Goal: Task Accomplishment & Management: Manage account settings

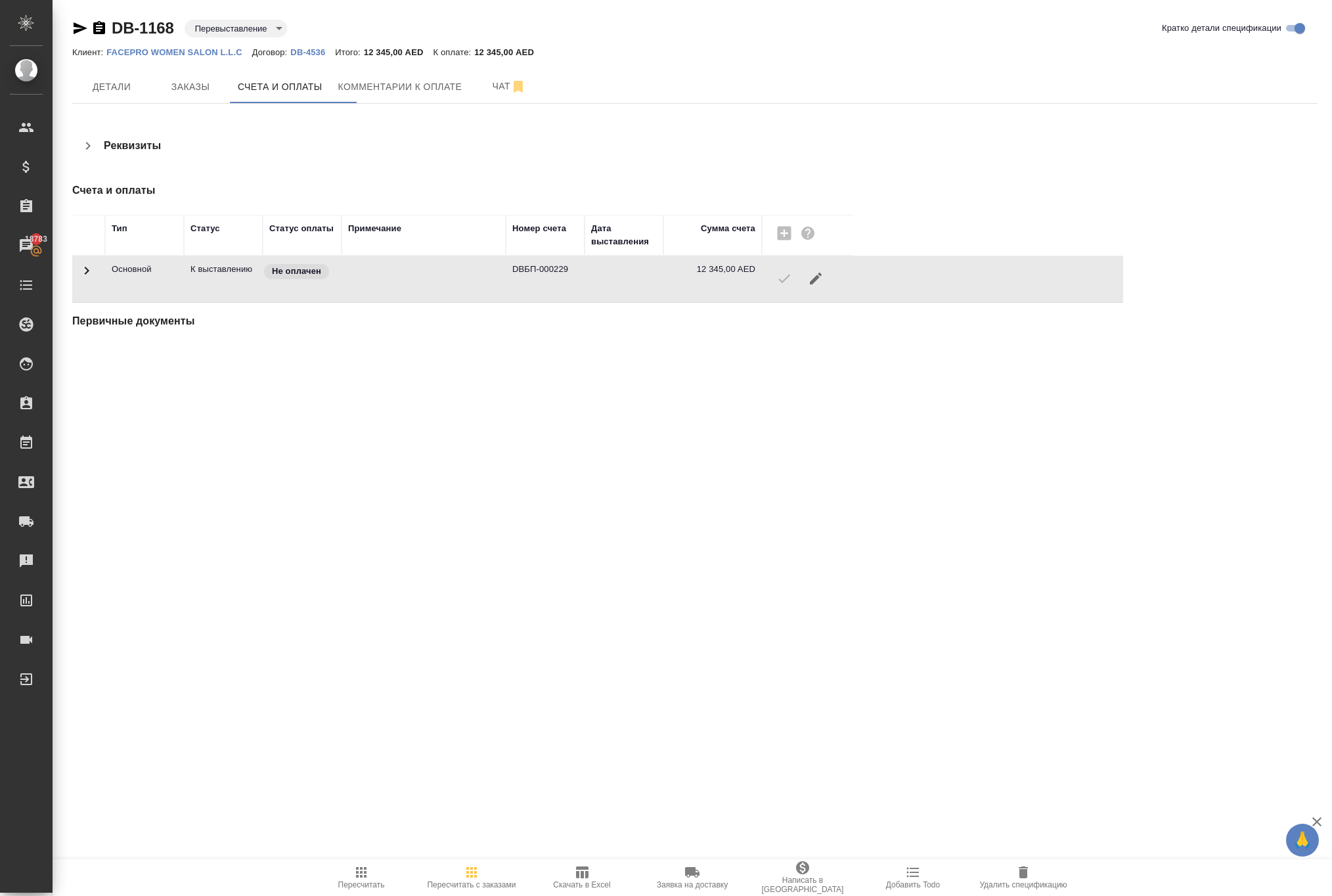
click at [785, 294] on div at bounding box center [807, 278] width 78 height 31
click at [839, 378] on div "DB-1168 Перевыставление reinvoiced Кратко детали спецификации Клиент: FACEPRO W…" at bounding box center [694, 189] width 1259 height 378
click at [795, 294] on div at bounding box center [807, 278] width 78 height 31
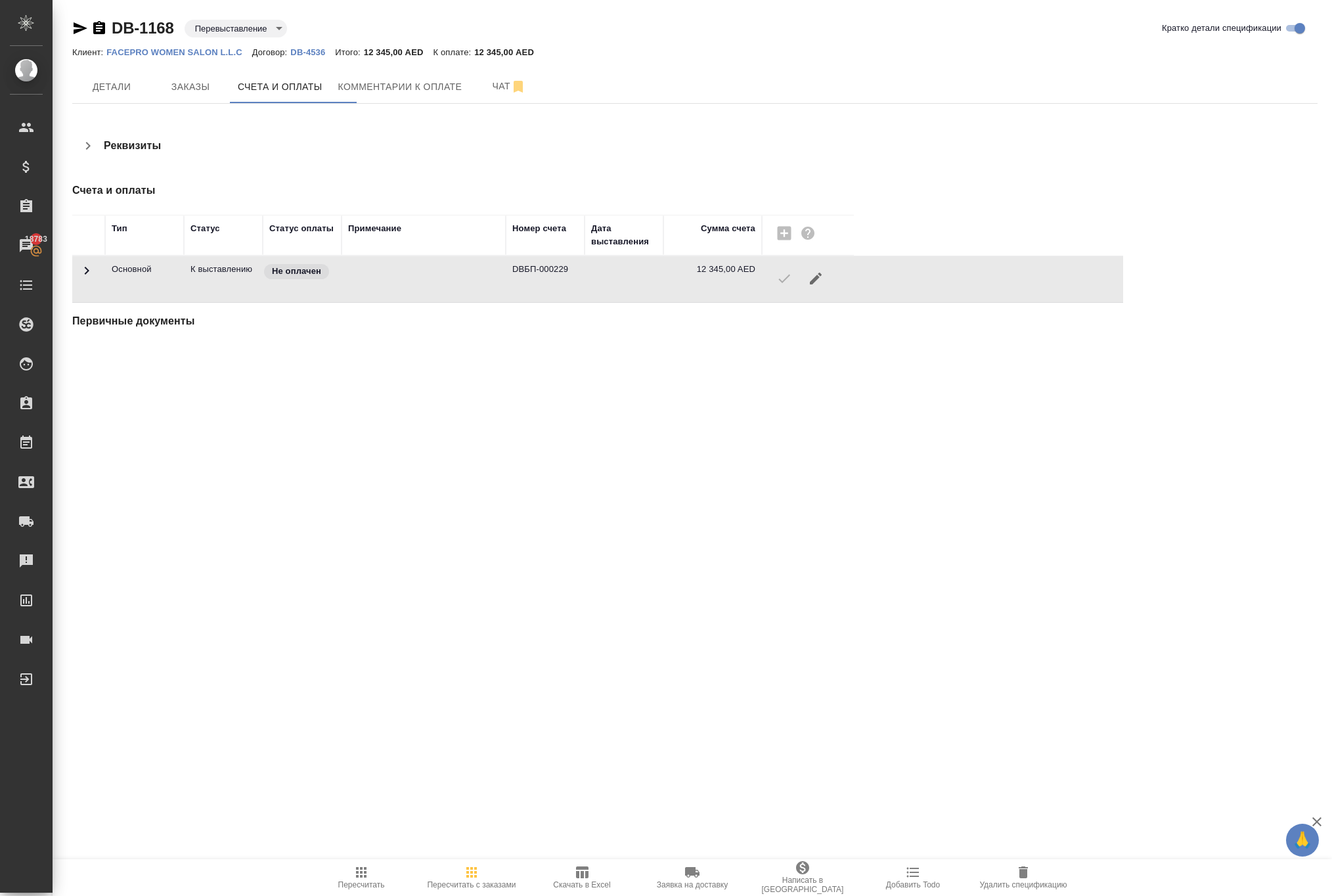
click at [795, 294] on div at bounding box center [807, 278] width 78 height 31
click at [728, 478] on div ".cls-1 fill:#fff; AWATERA Solokha Petro Клиенты Спецификации Заказы 18783 Чаты …" at bounding box center [666, 448] width 1332 height 896
click at [823, 286] on icon "button" at bounding box center [816, 278] width 16 height 16
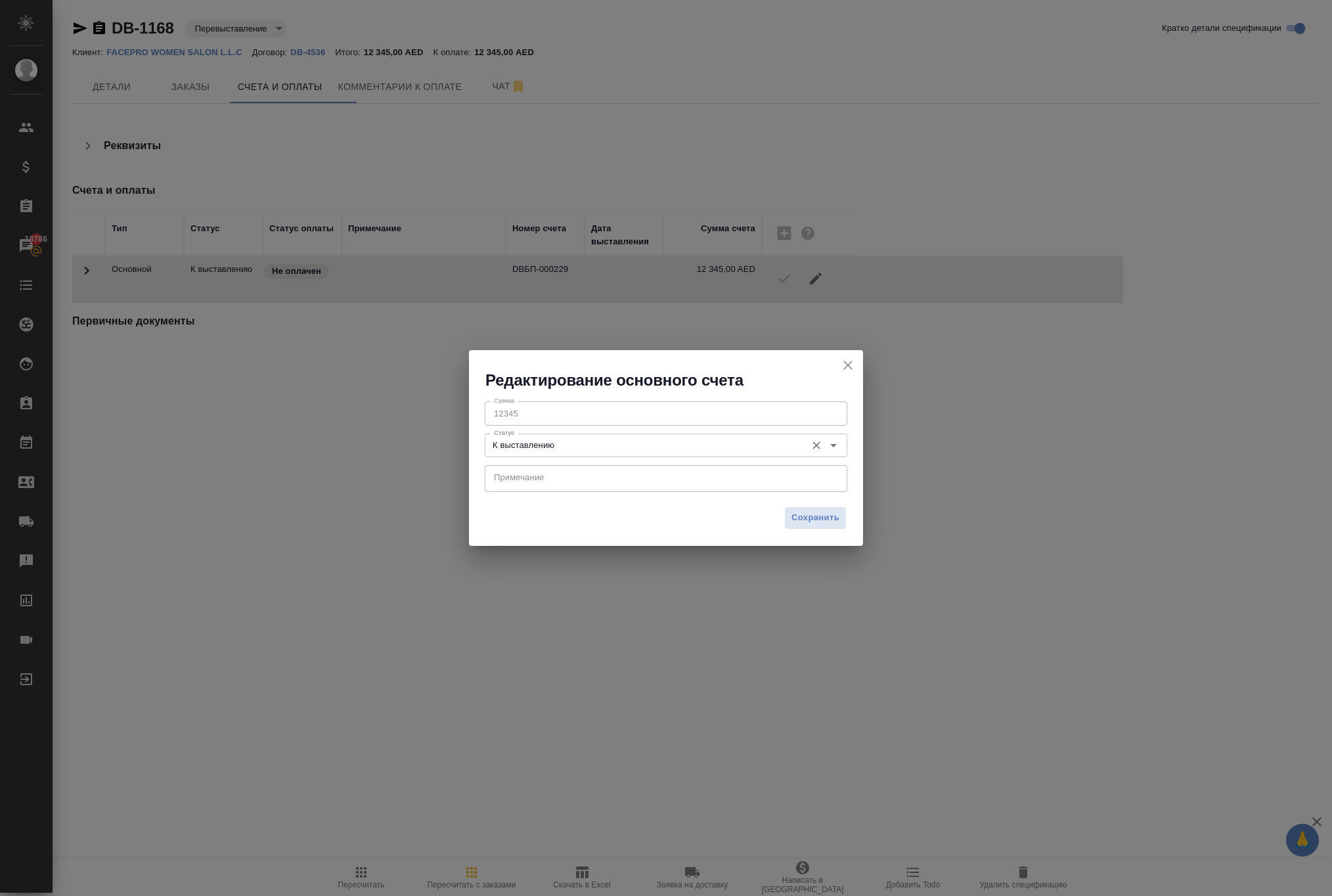
click at [557, 451] on input "К выставлению" at bounding box center [644, 445] width 310 height 16
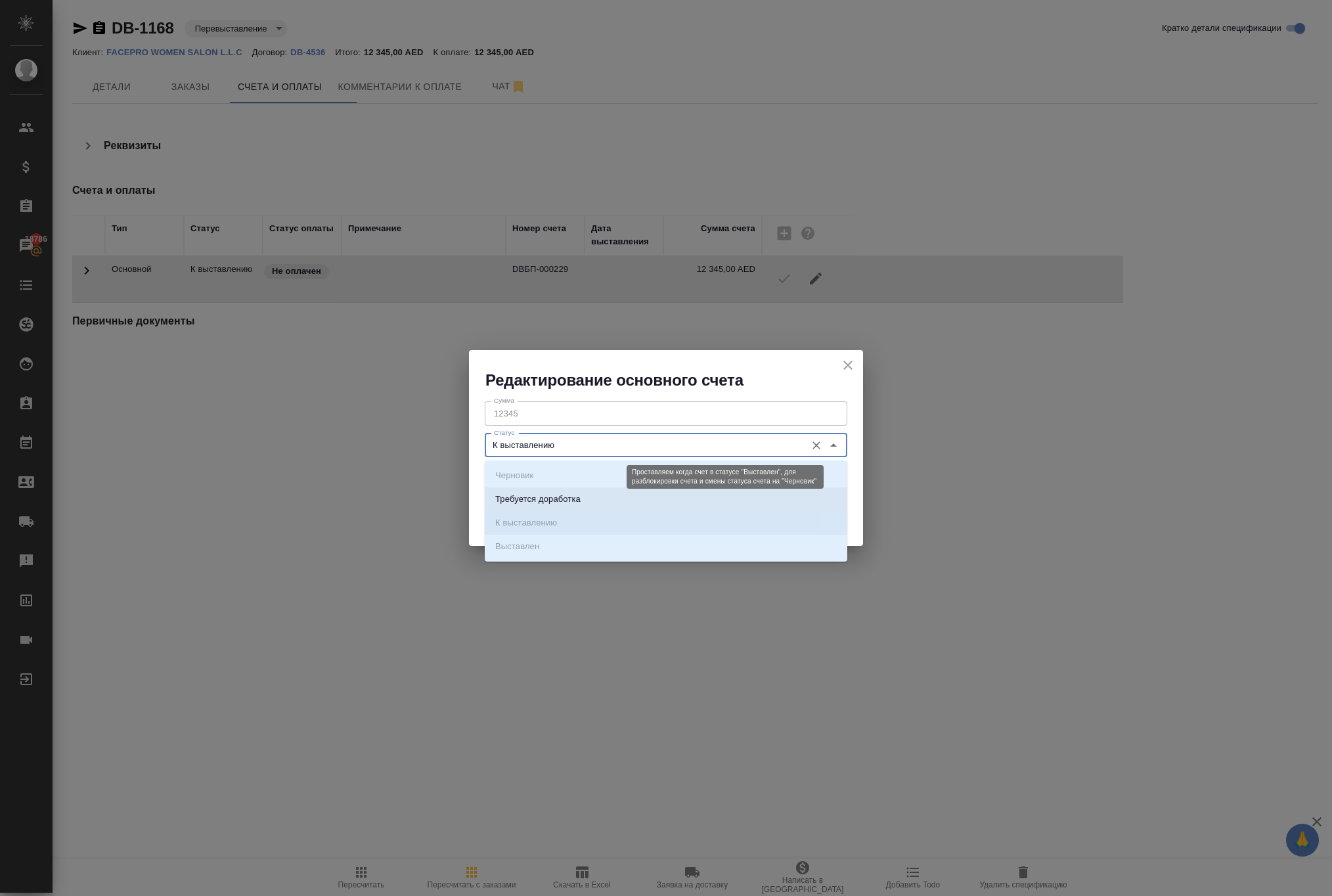
click at [559, 499] on p "Требуется доработка" at bounding box center [537, 499] width 85 height 13
type input "Требуется доработка"
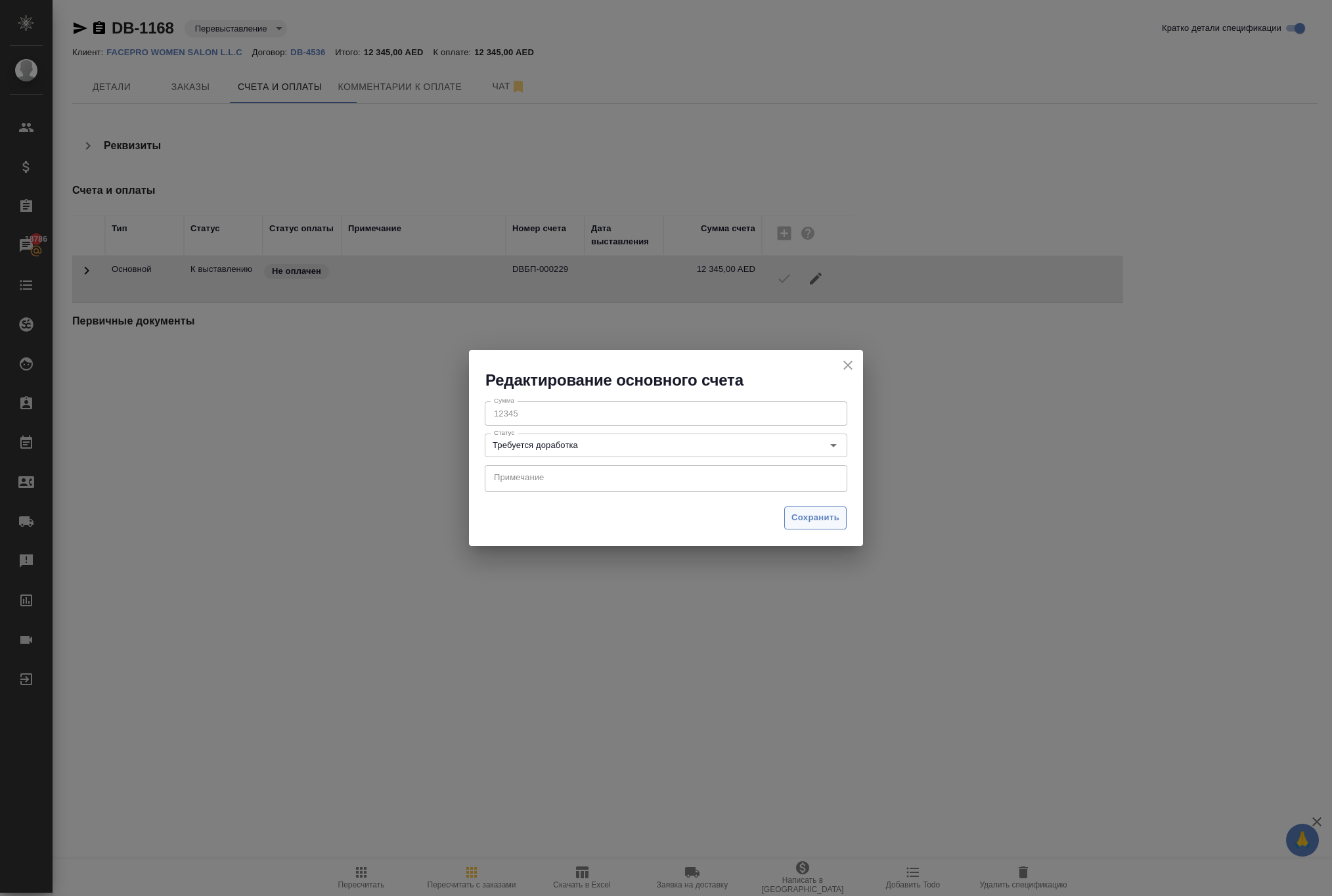
click at [795, 521] on span "Сохранить" at bounding box center [815, 518] width 48 height 15
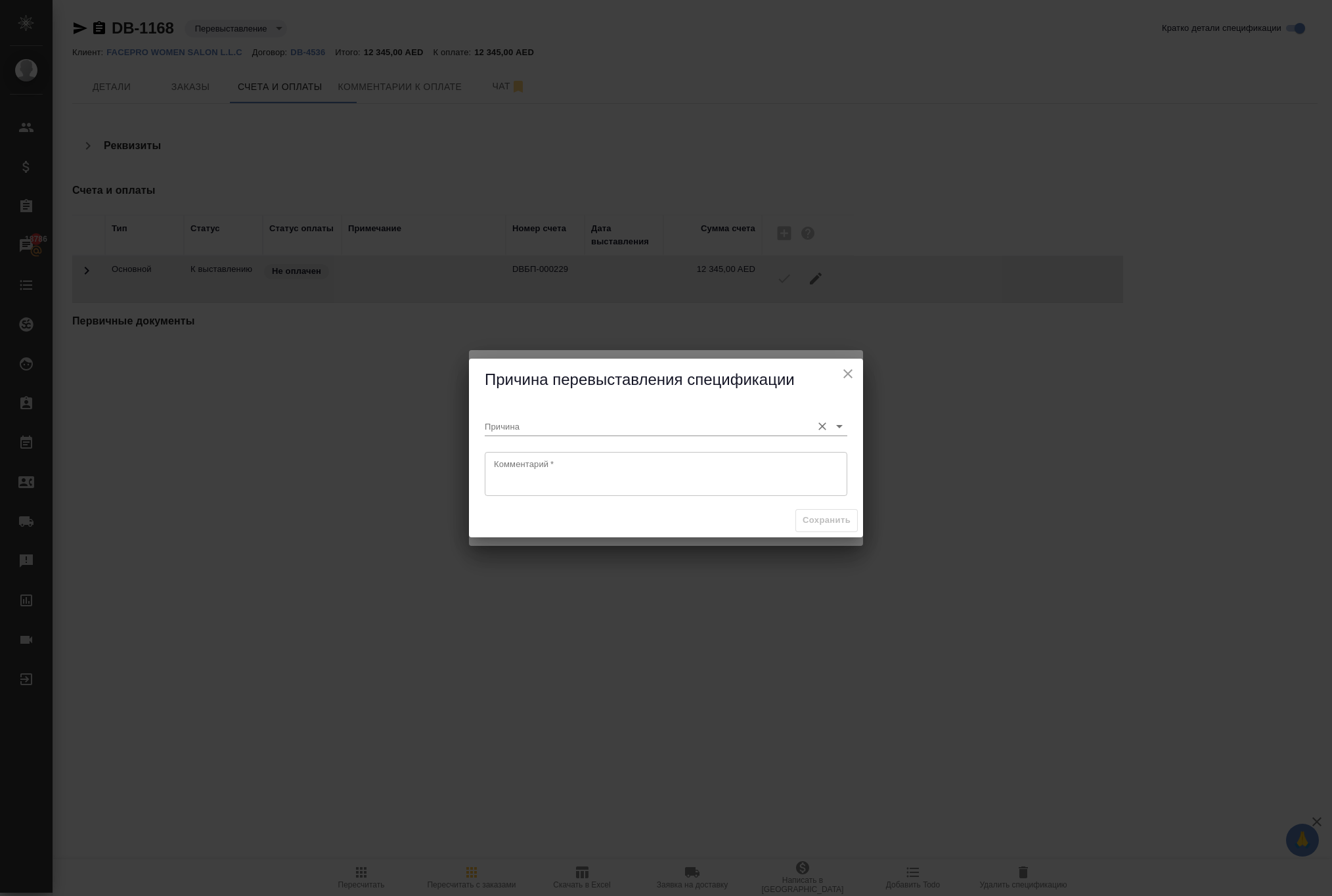
click at [644, 418] on input "Причина" at bounding box center [645, 425] width 321 height 18
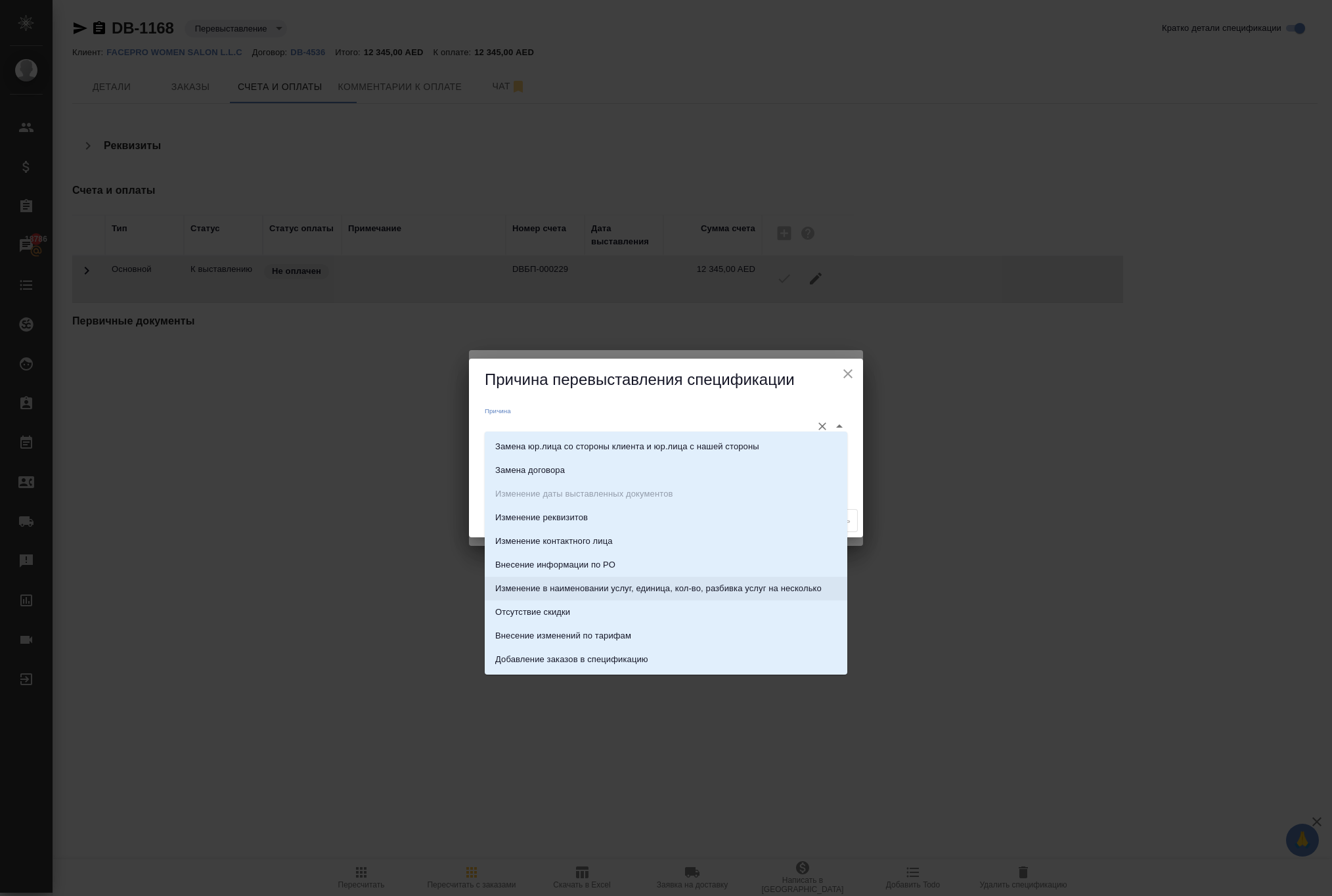
click at [617, 580] on li "Изменение в наименовании услуг, единица, кол-во, разбивка услуг на несколько" at bounding box center [666, 589] width 363 height 24
type input "Изменение в наименовании услуг, единица, кол-во, разбивка услуг на несколько"
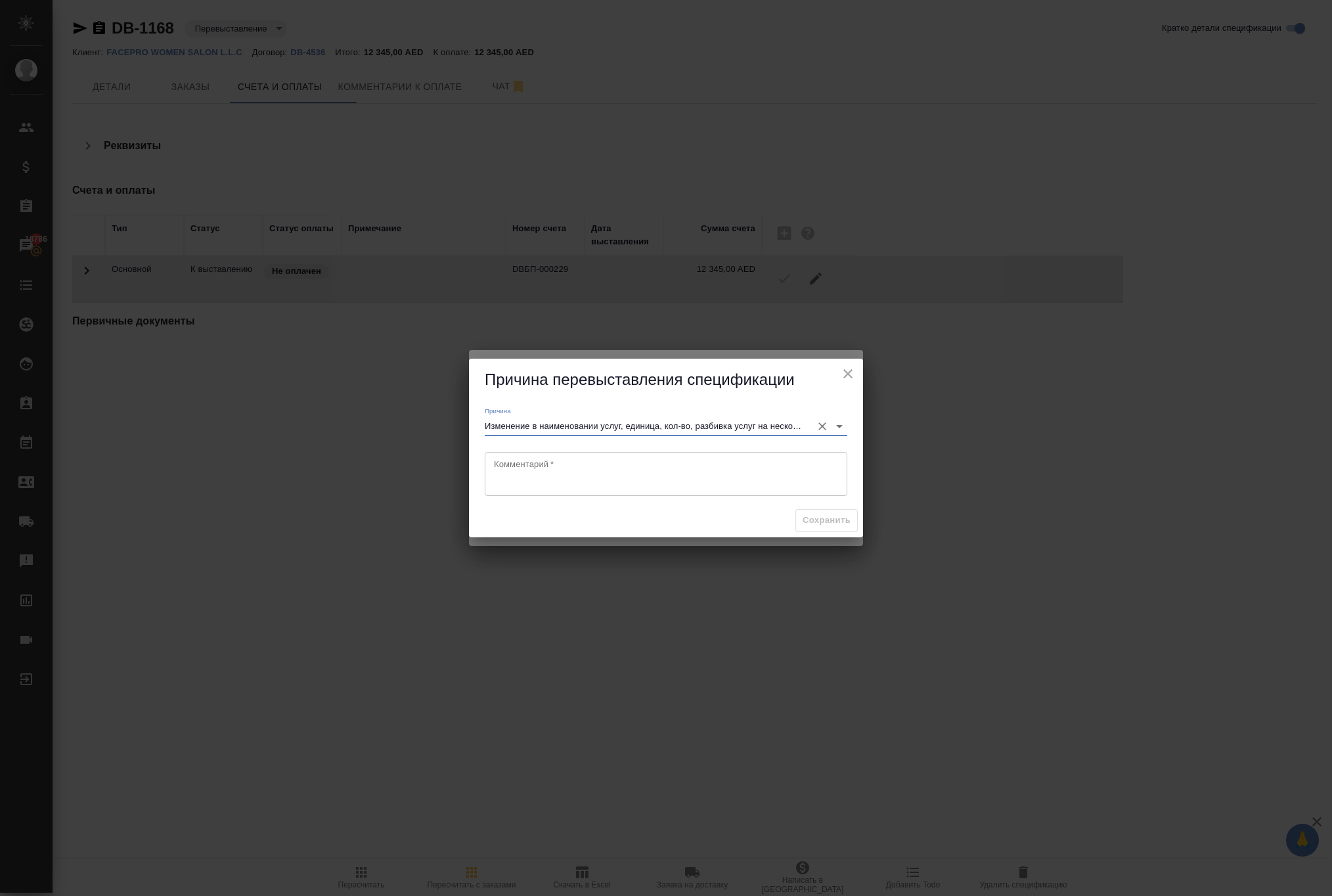
click at [564, 474] on textarea at bounding box center [666, 473] width 344 height 30
type textarea "л"
click at [795, 530] on button "Сохранить" at bounding box center [827, 520] width 62 height 23
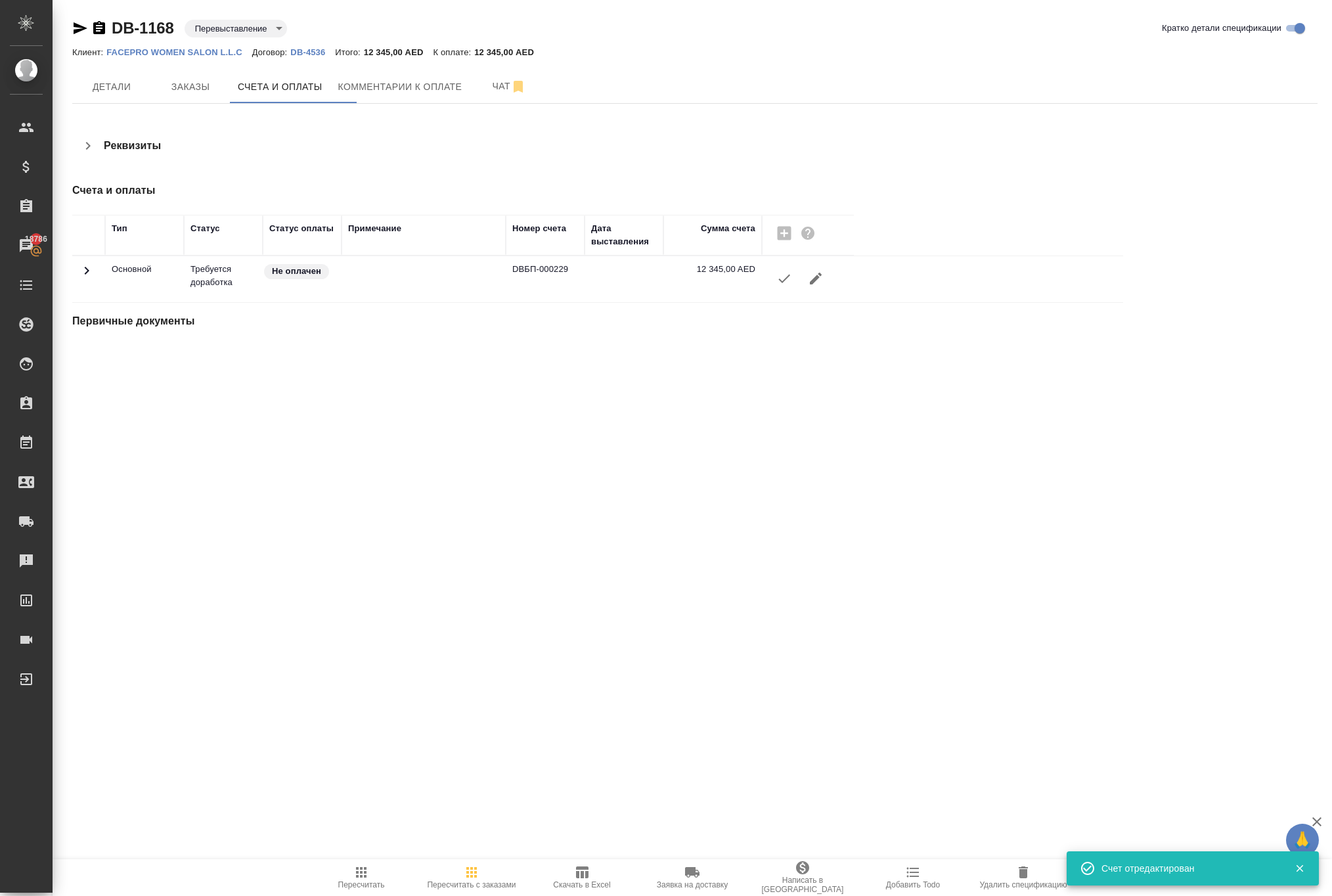
click at [792, 286] on icon "button" at bounding box center [784, 278] width 16 height 16
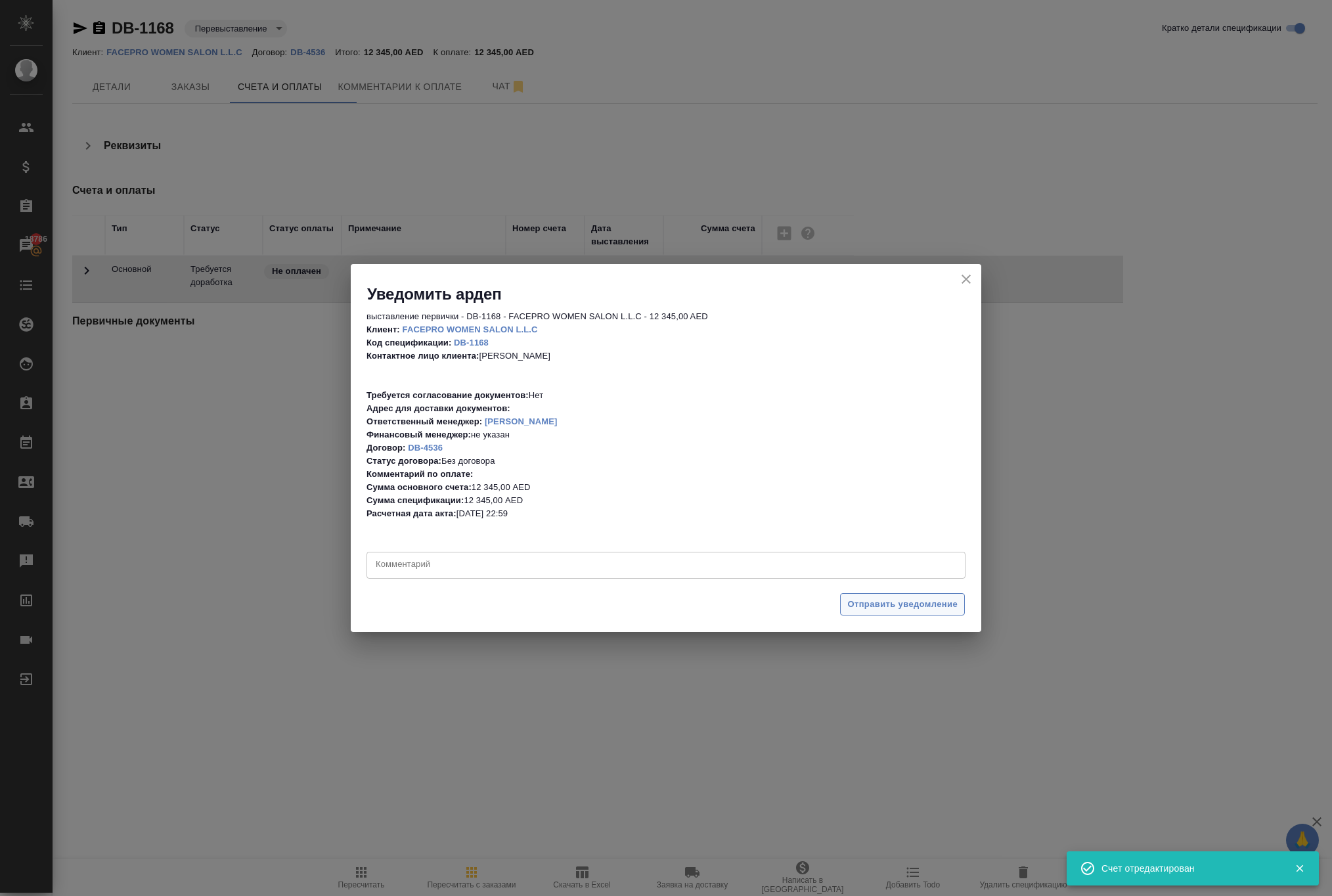
click at [847, 597] on span "Отправить уведомление" at bounding box center [902, 605] width 111 height 15
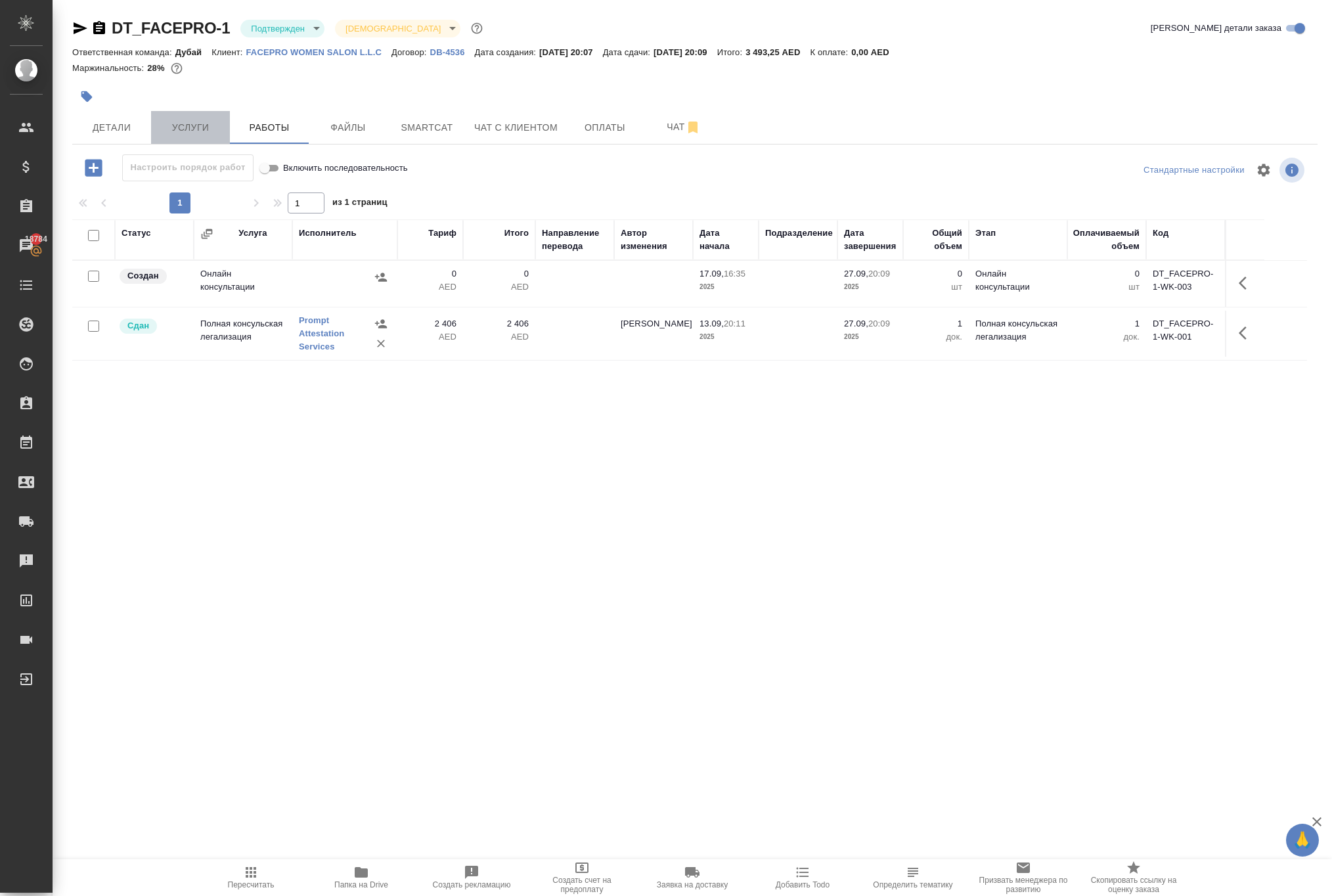
click at [194, 144] on button "Услуги" at bounding box center [190, 127] width 78 height 33
click at [194, 136] on span "Услуги" at bounding box center [190, 127] width 63 height 16
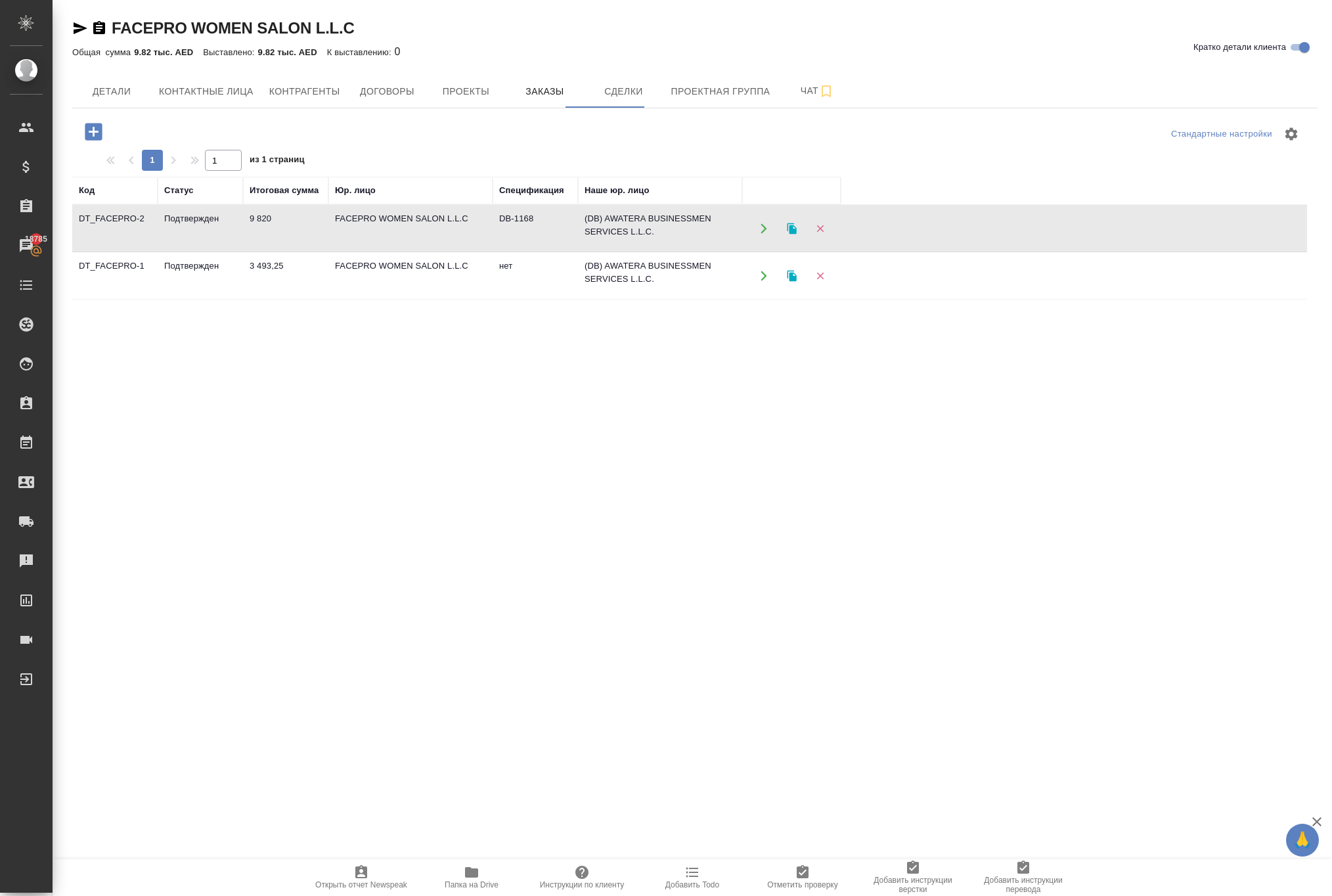
click at [762, 235] on icon "button" at bounding box center [764, 229] width 12 height 12
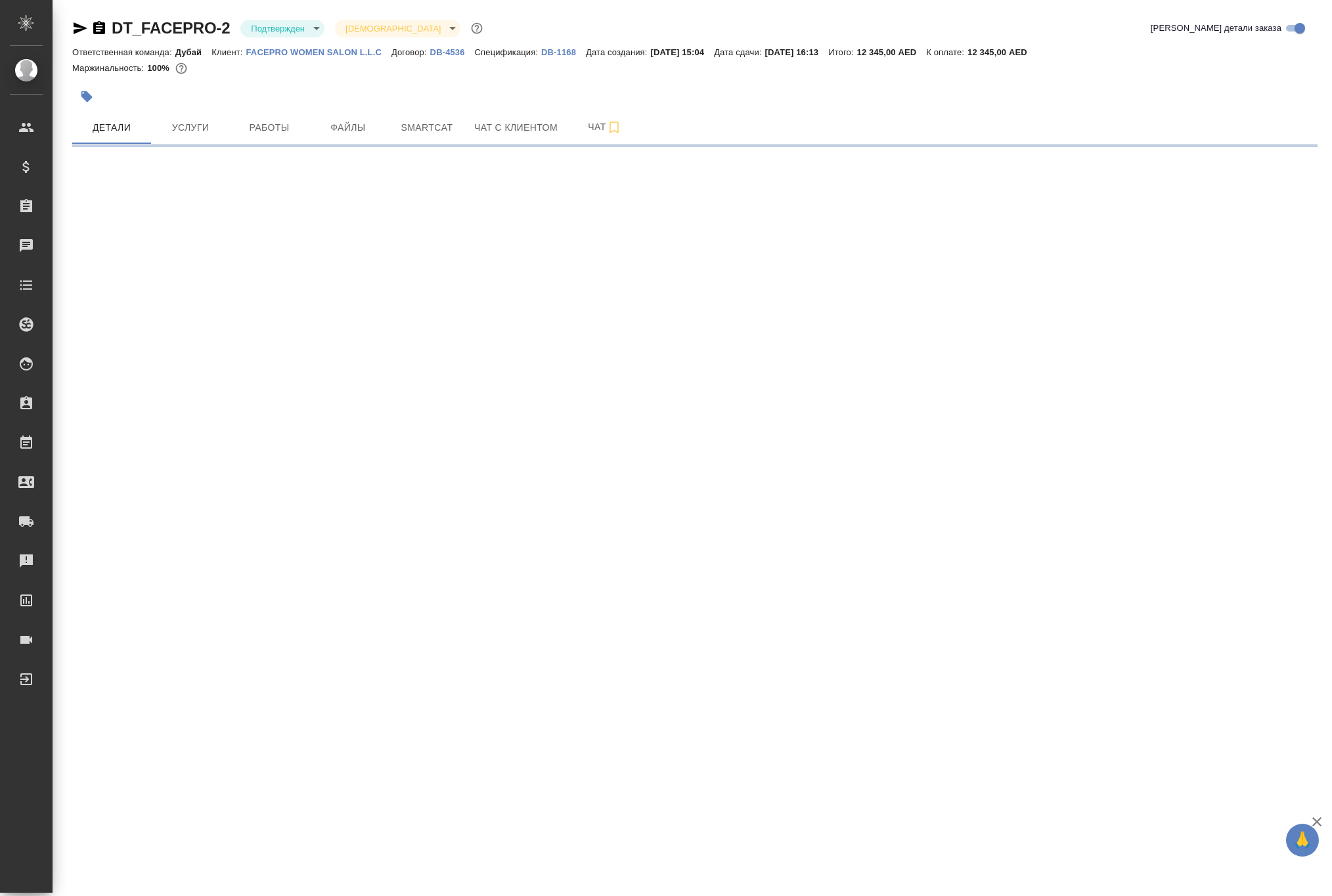
select select "RU"
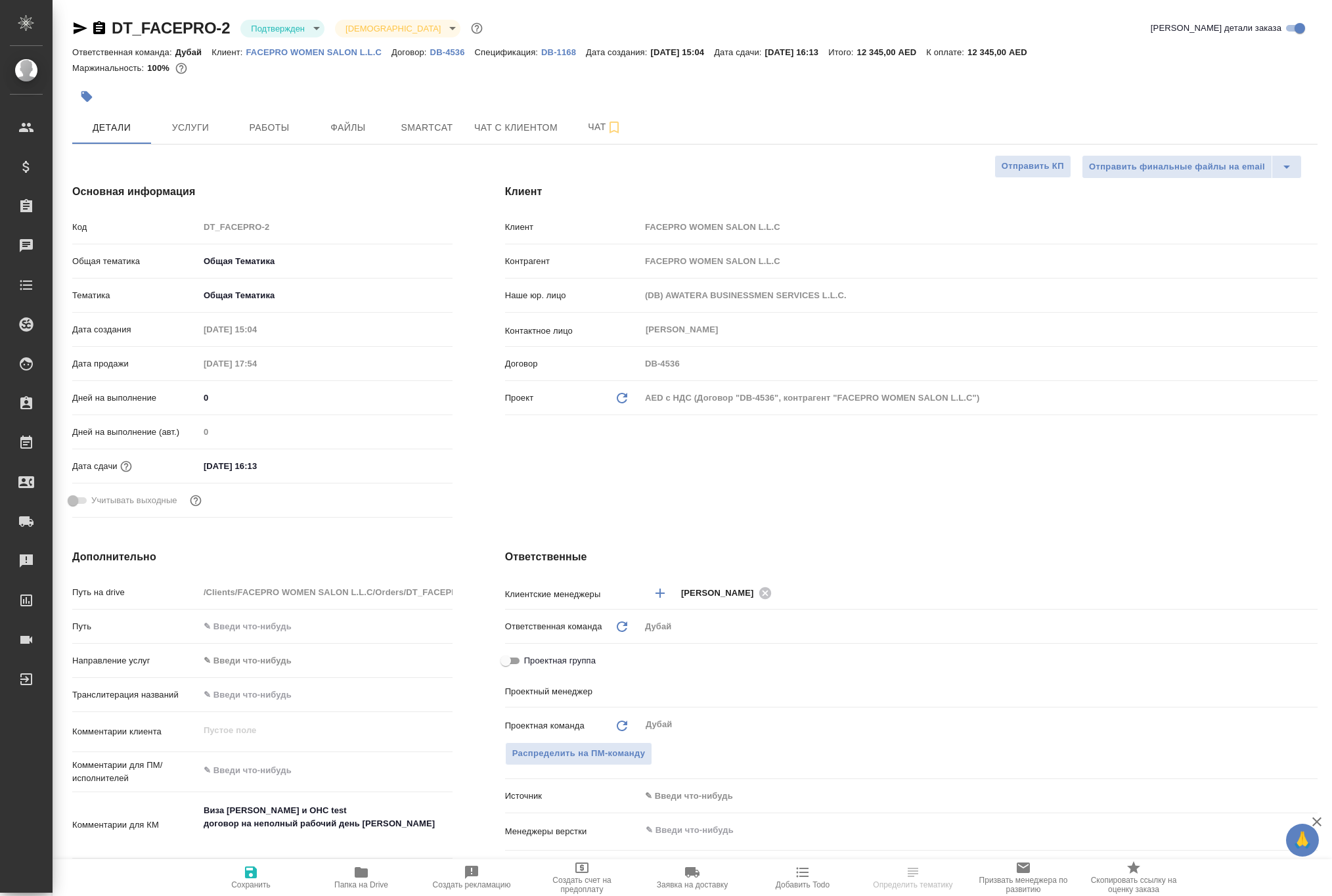
type textarea "x"
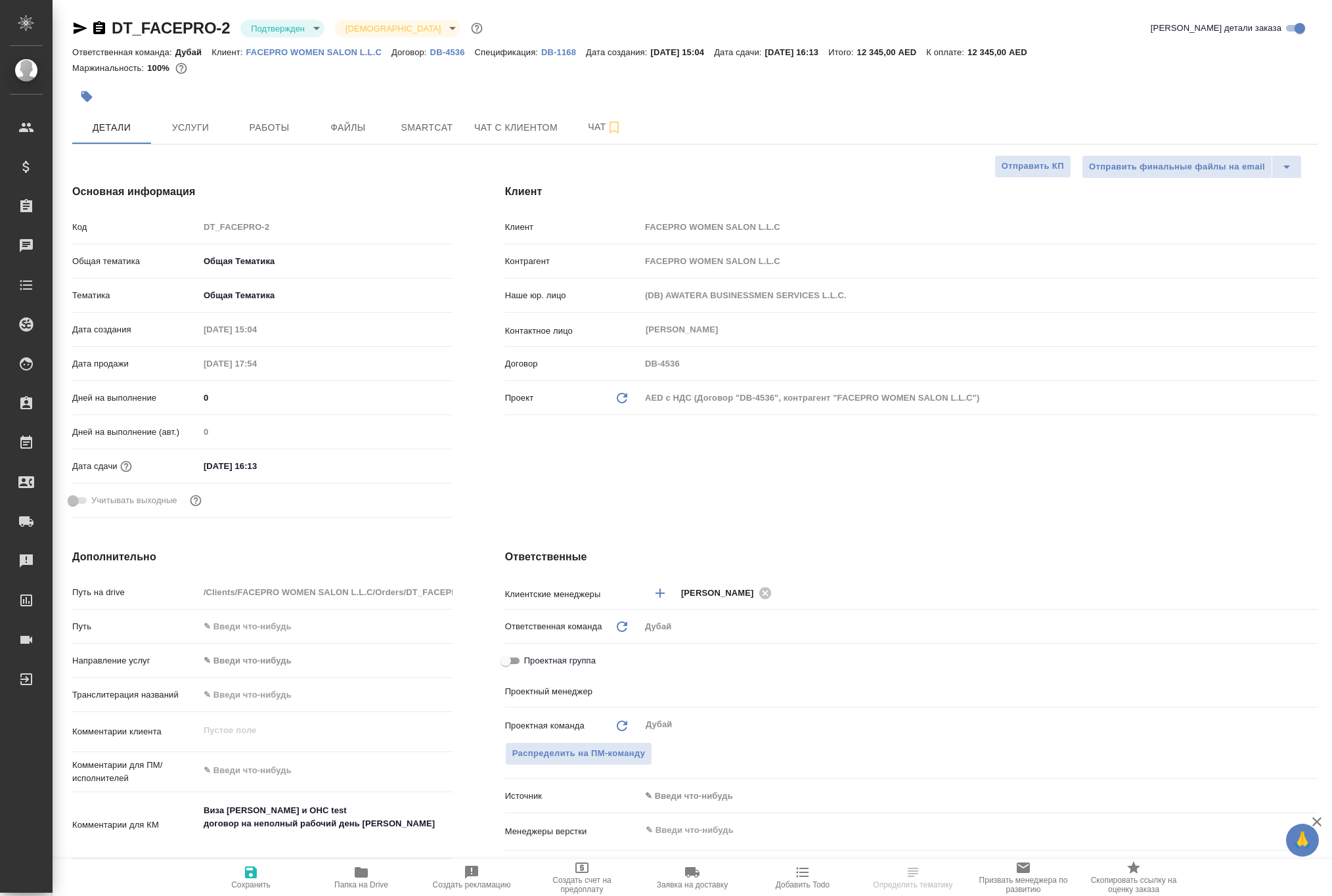
type textarea "x"
click at [186, 144] on button "Услуги" at bounding box center [190, 127] width 78 height 33
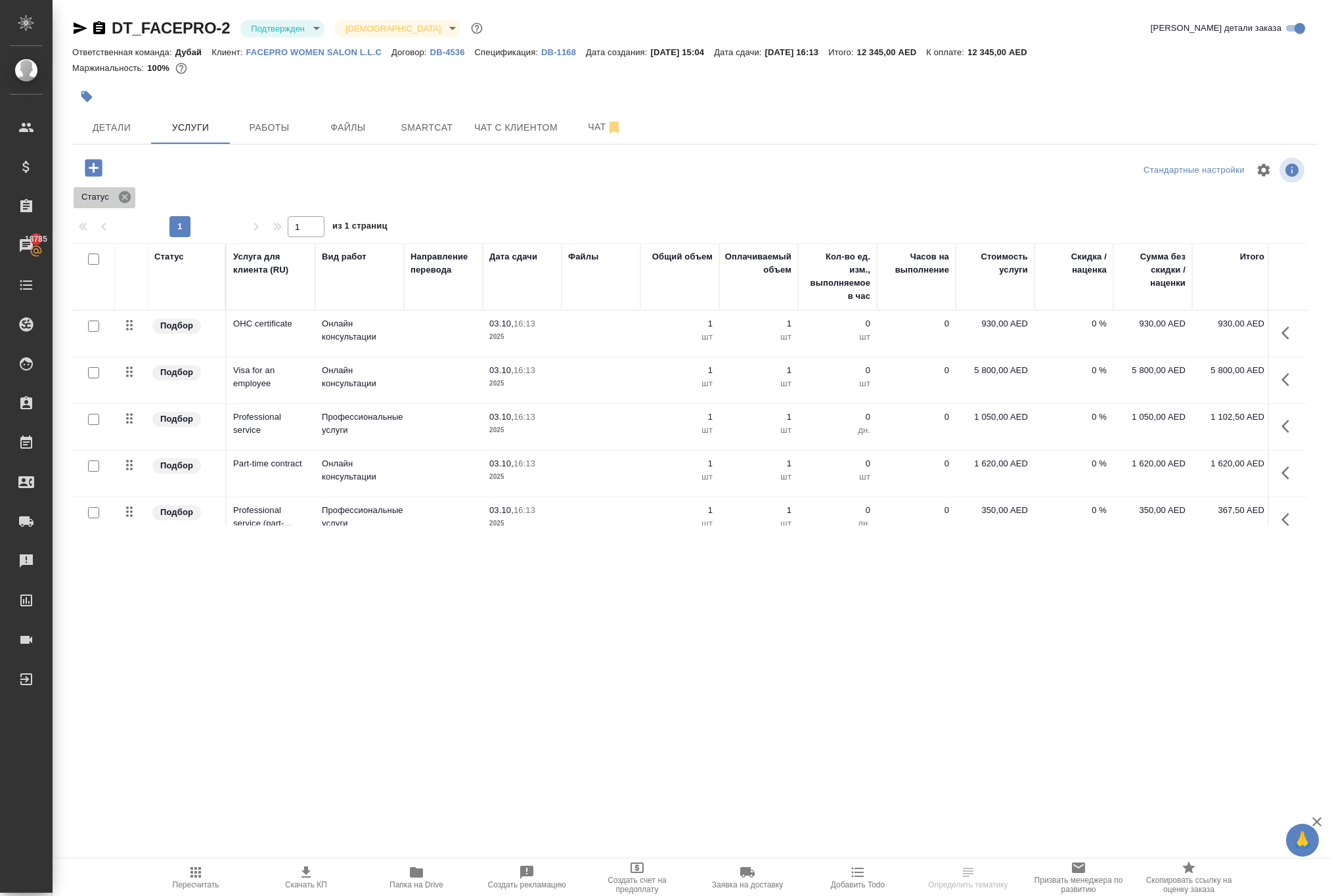
click at [131, 203] on icon at bounding box center [125, 197] width 12 height 12
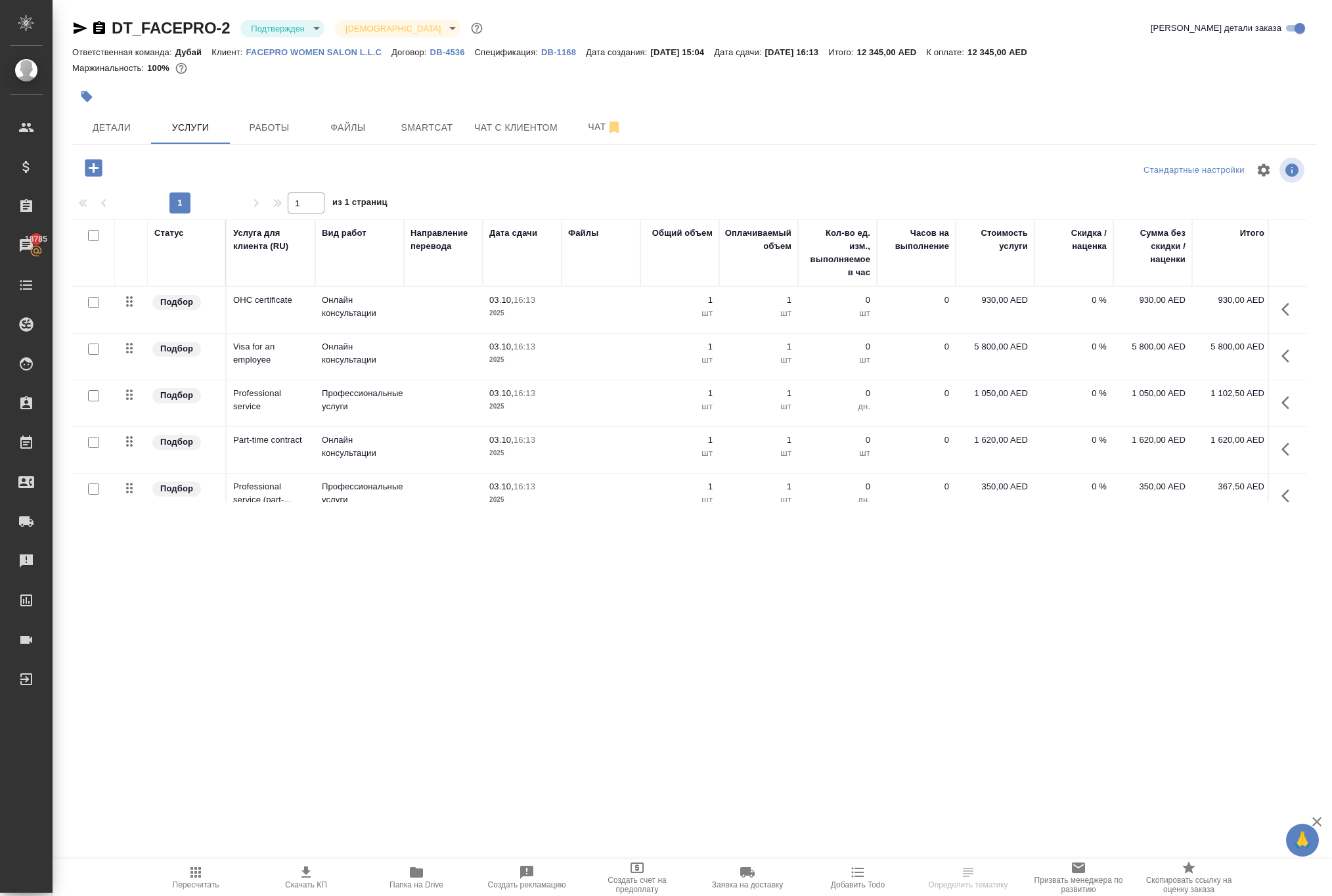
click at [1281, 317] on icon "button" at bounding box center [1289, 309] width 16 height 16
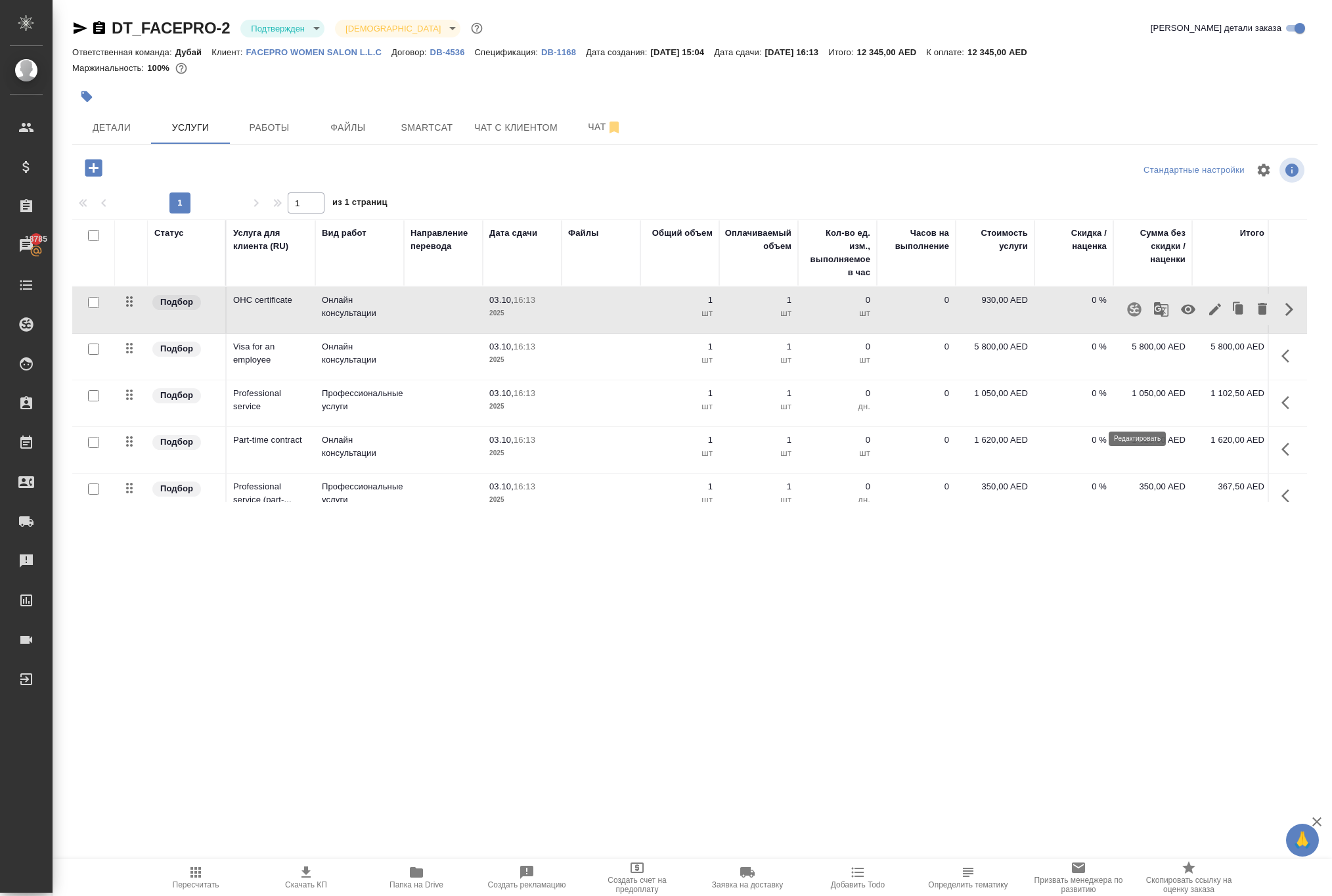
click at [1207, 317] on icon "button" at bounding box center [1215, 309] width 16 height 16
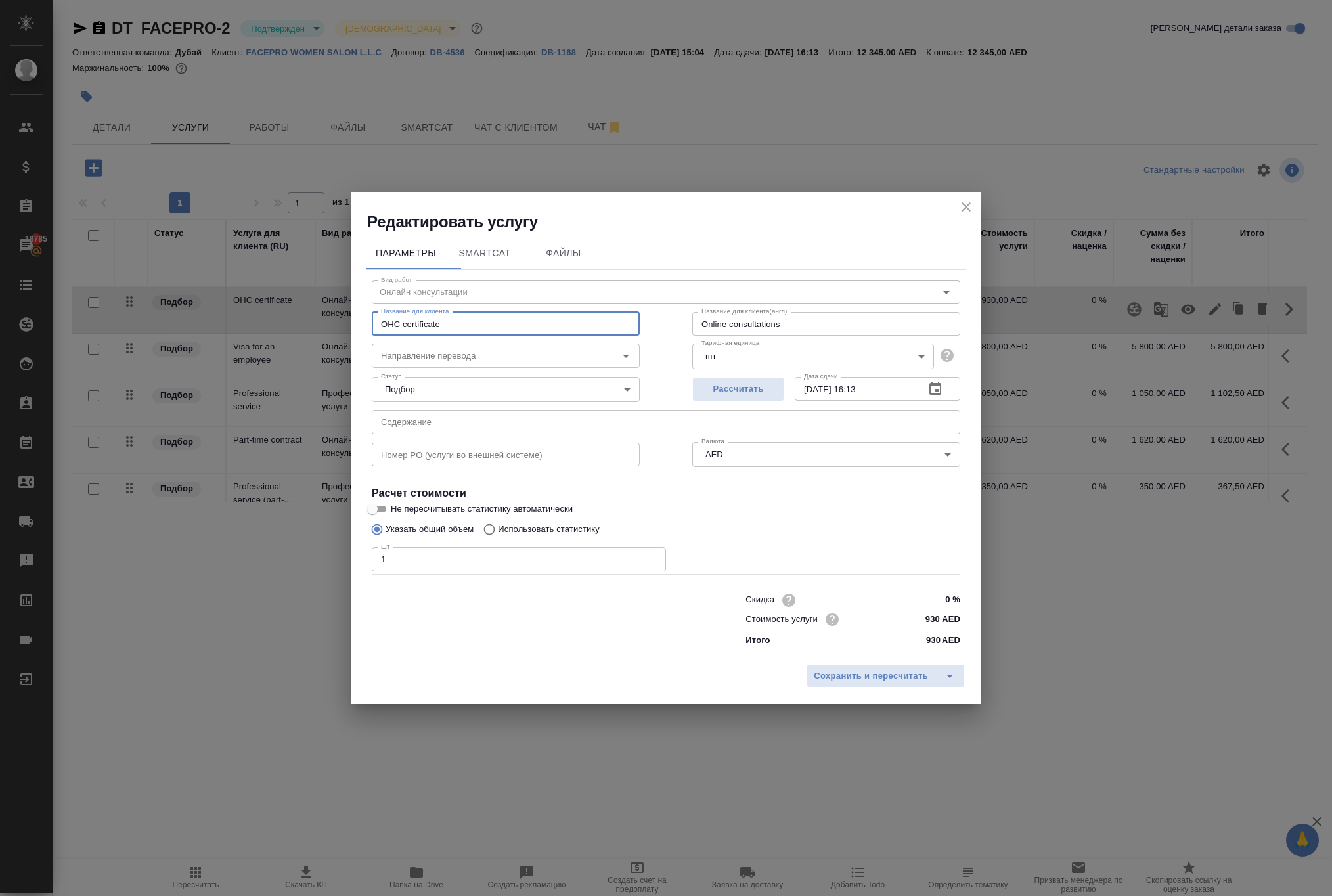
drag, startPoint x: 521, startPoint y: 289, endPoint x: 257, endPoint y: 274, distance: 264.4
click at [257, 274] on div "Редактировать услугу Параметры SmartCat Файлы Вид работ Онлайн консультации Вид…" at bounding box center [666, 448] width 1332 height 896
drag, startPoint x: 823, startPoint y: 283, endPoint x: 570, endPoint y: 268, distance: 253.4
click at [570, 280] on div "Название для клиента OHC certificate Название для клиента Название для клиента(…" at bounding box center [666, 322] width 641 height 84
paste input "HC certificate"
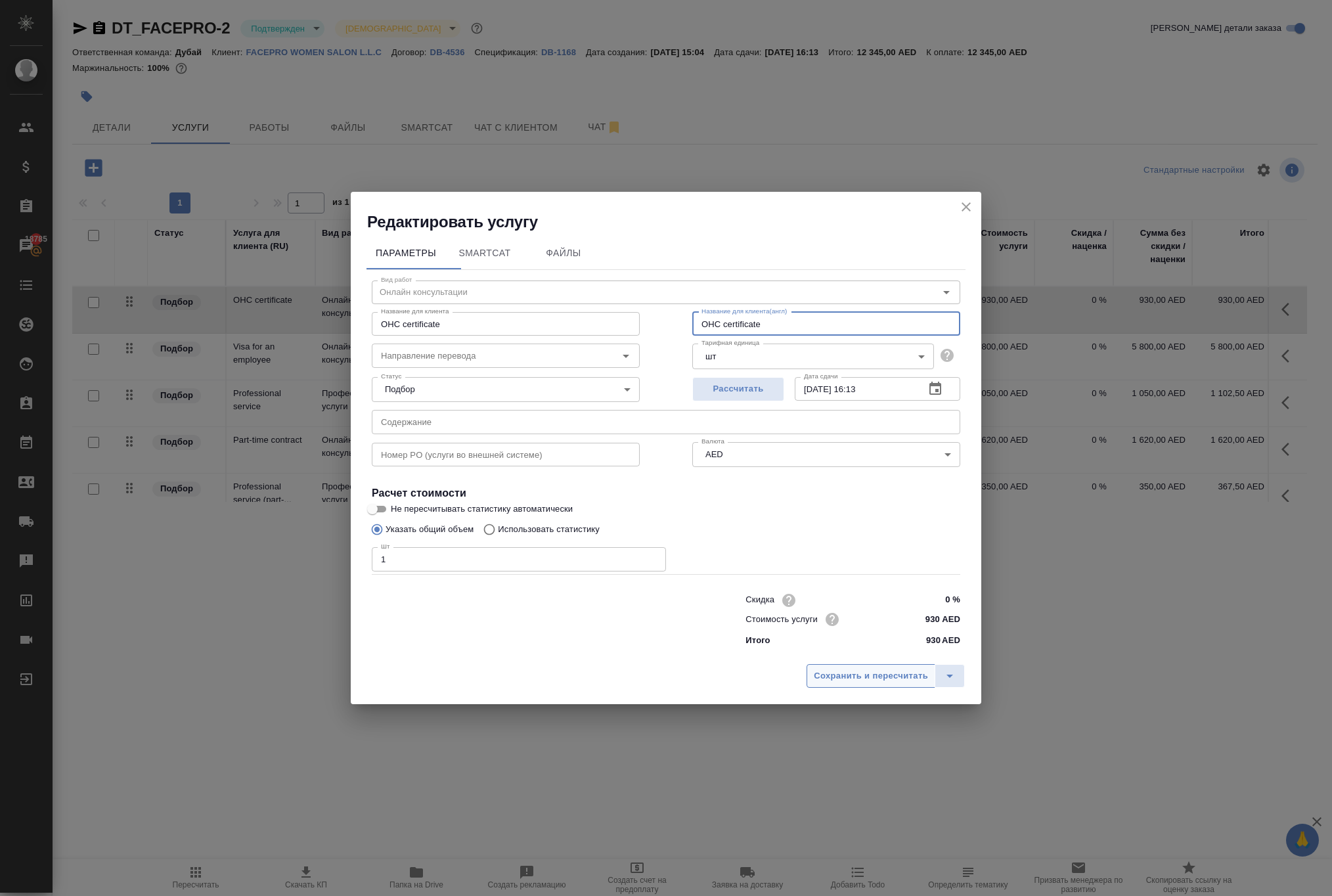
type input "OHC certificate"
click at [821, 684] on span "Сохранить и пересчитать" at bounding box center [871, 677] width 114 height 15
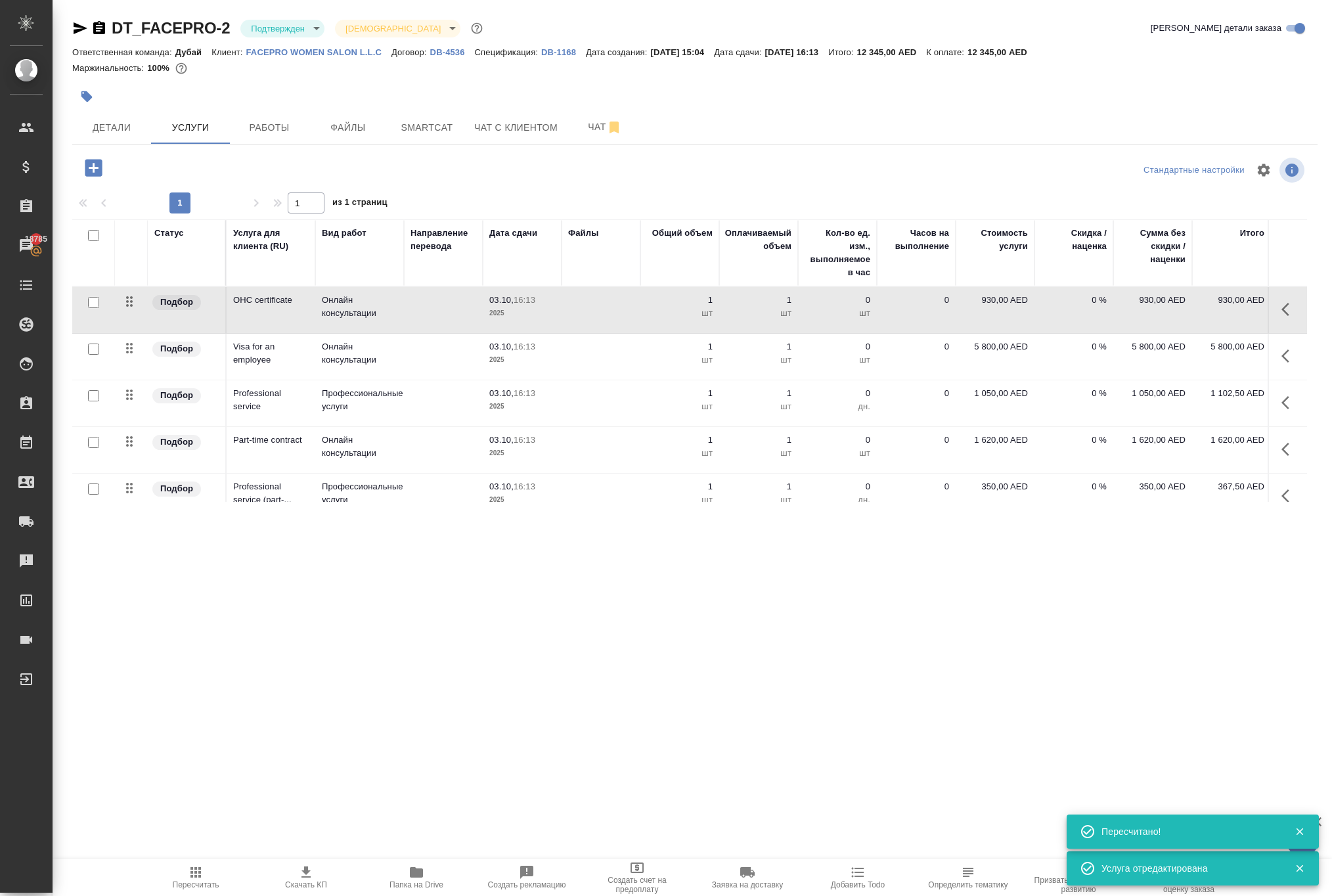
click at [1281, 363] on icon "button" at bounding box center [1285, 356] width 8 height 13
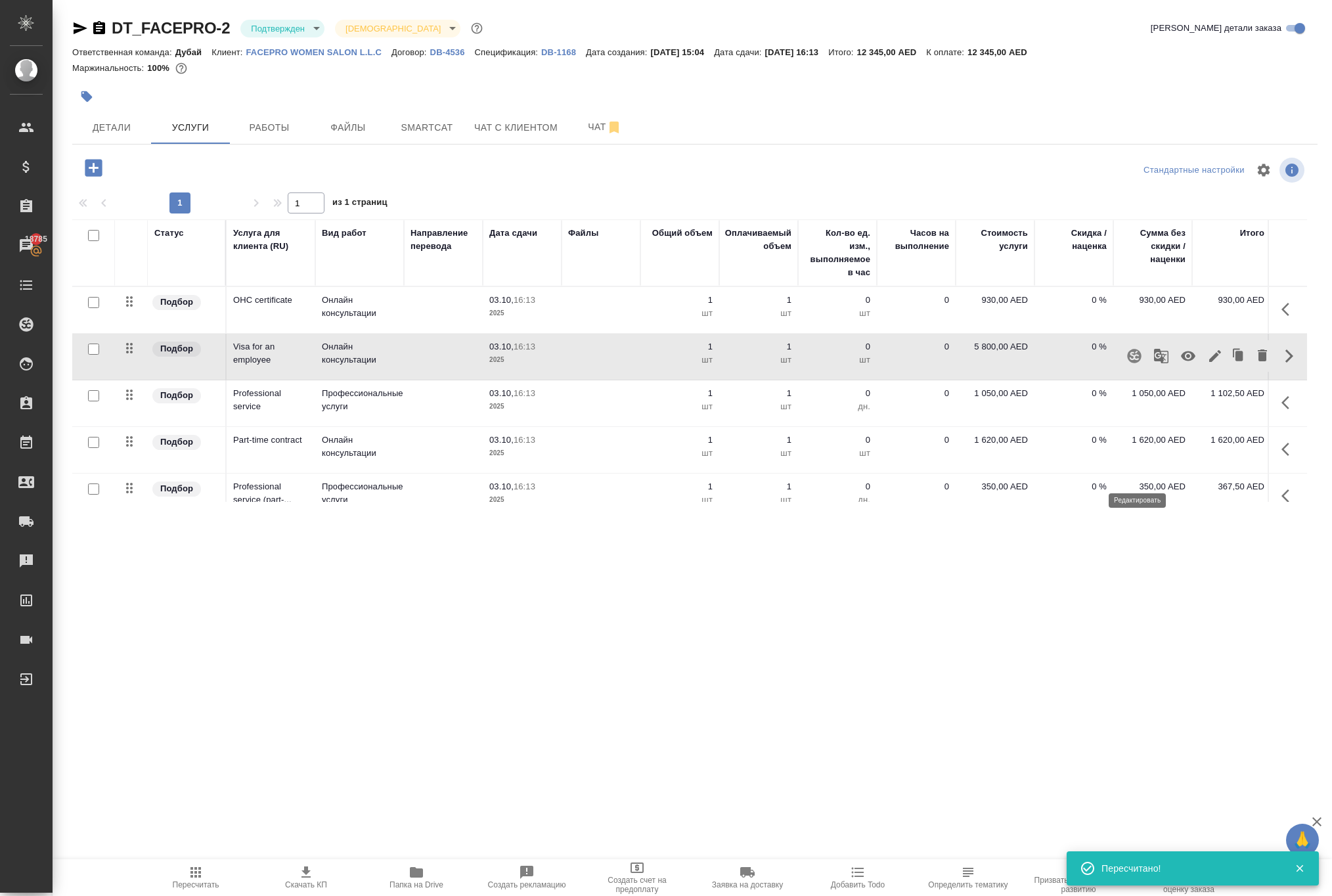
click at [1209, 362] on icon "button" at bounding box center [1215, 356] width 12 height 12
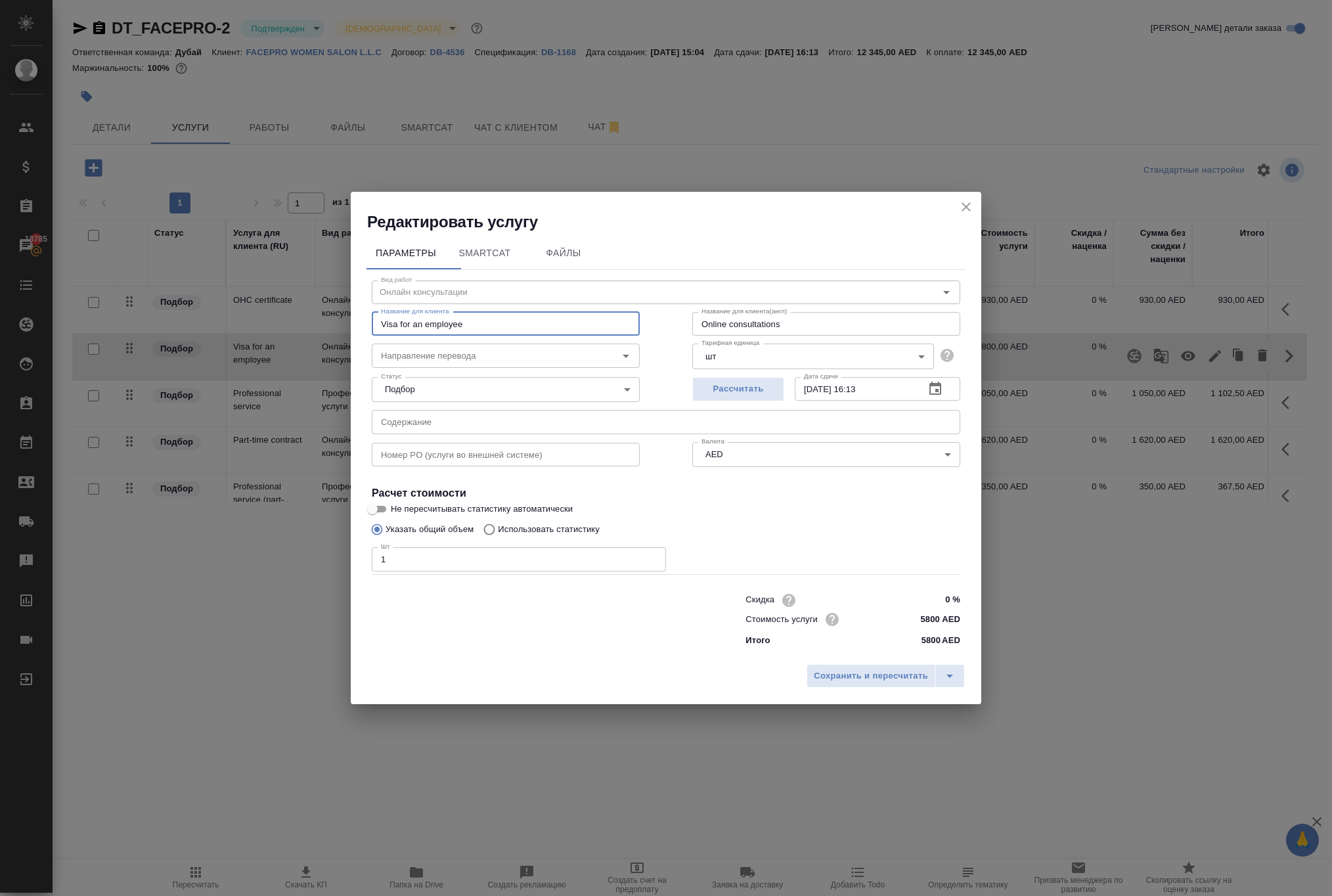
drag, startPoint x: 544, startPoint y: 285, endPoint x: 269, endPoint y: 254, distance: 276.7
click at [273, 256] on div "Редактировать услугу Параметры SmartCat Файлы Вид работ Онлайн консультации Вид…" at bounding box center [666, 448] width 1332 height 896
drag, startPoint x: 814, startPoint y: 283, endPoint x: 627, endPoint y: 280, distance: 187.0
click at [627, 280] on div "Название для клиента Visa for an employee Название для клиента Название для кли…" at bounding box center [666, 322] width 641 height 84
paste input "Visa for an employee"
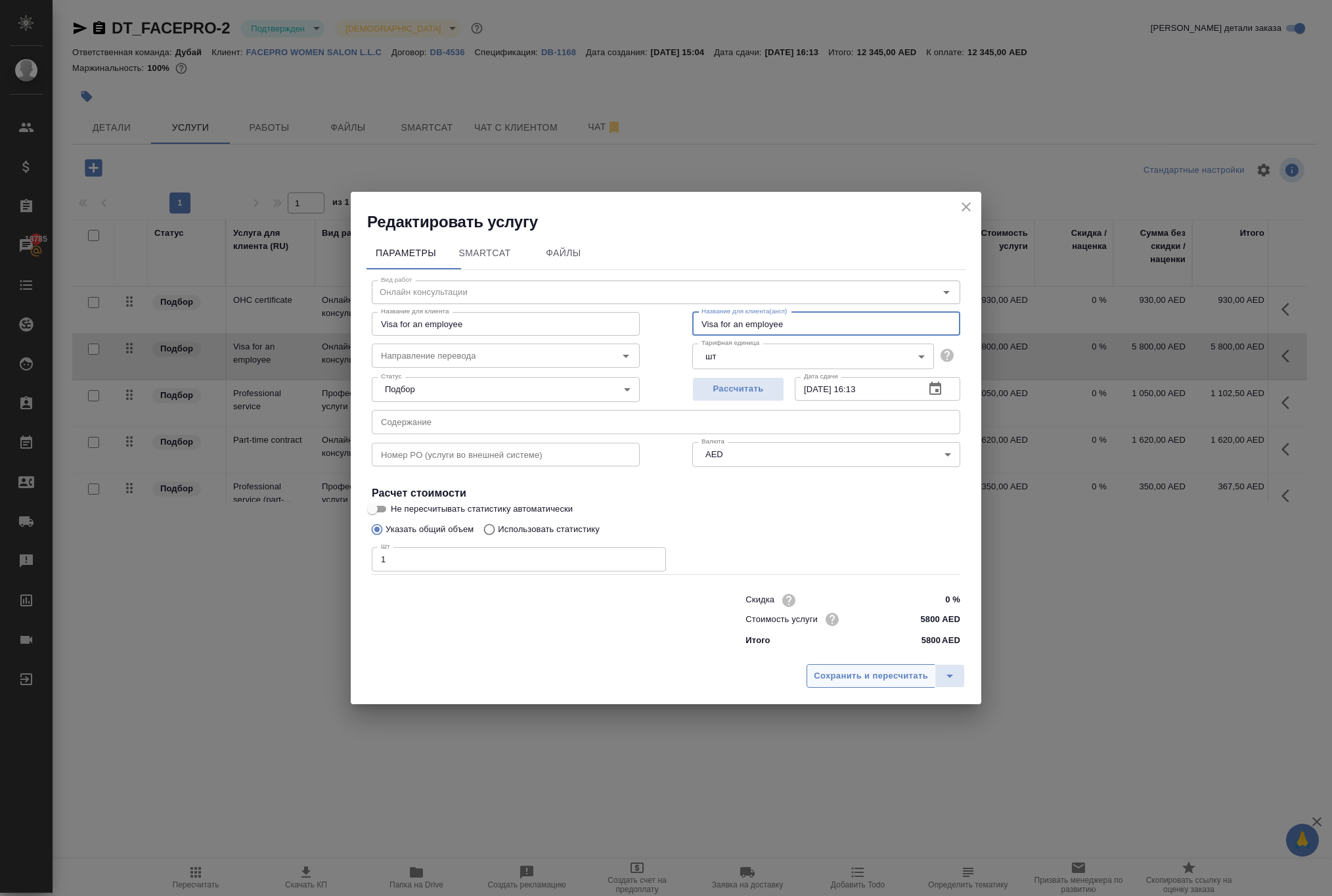
type input "Visa for an employee"
click at [814, 684] on span "Сохранить и пересчитать" at bounding box center [871, 677] width 114 height 15
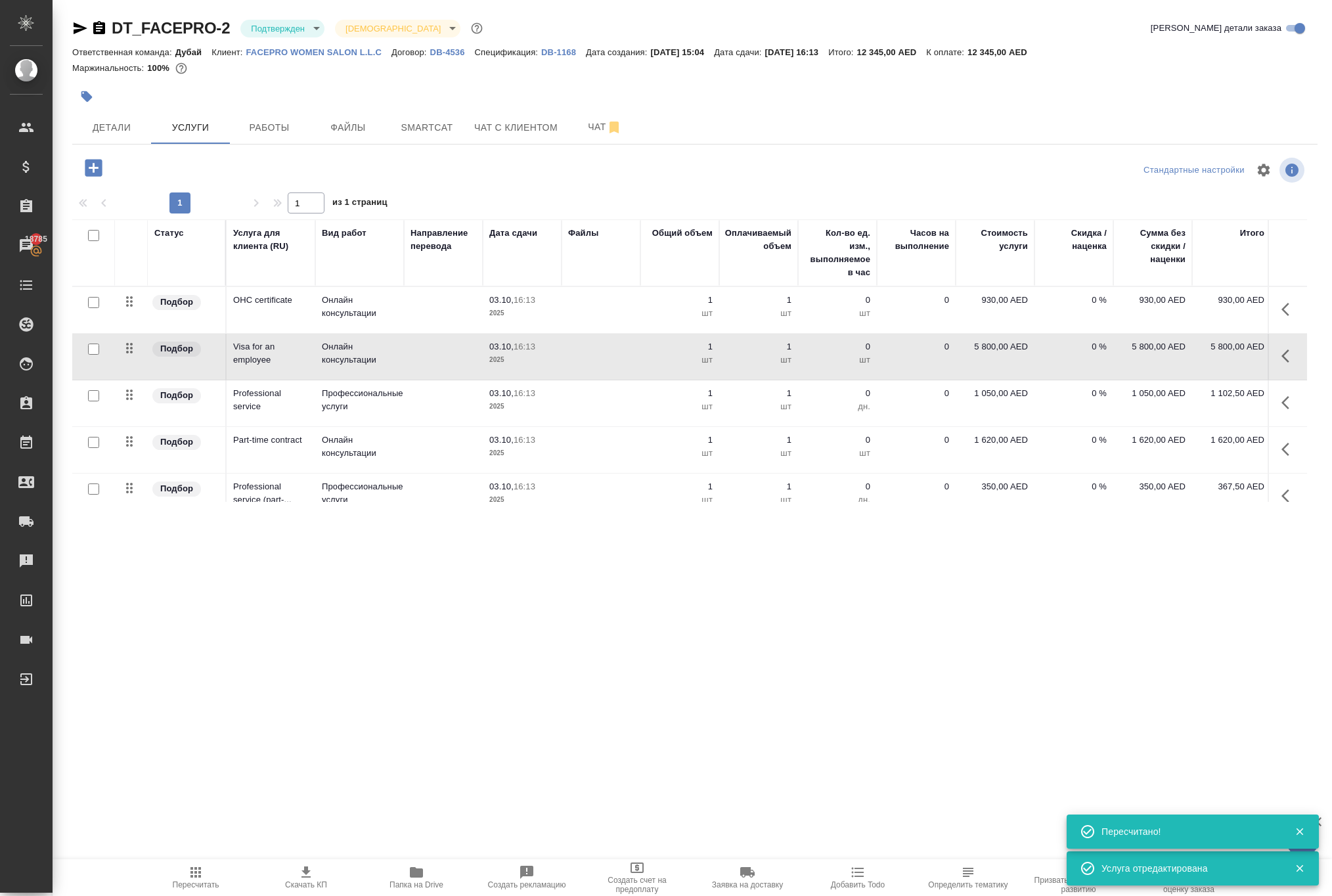
click at [1281, 411] on icon "button" at bounding box center [1289, 402] width 16 height 16
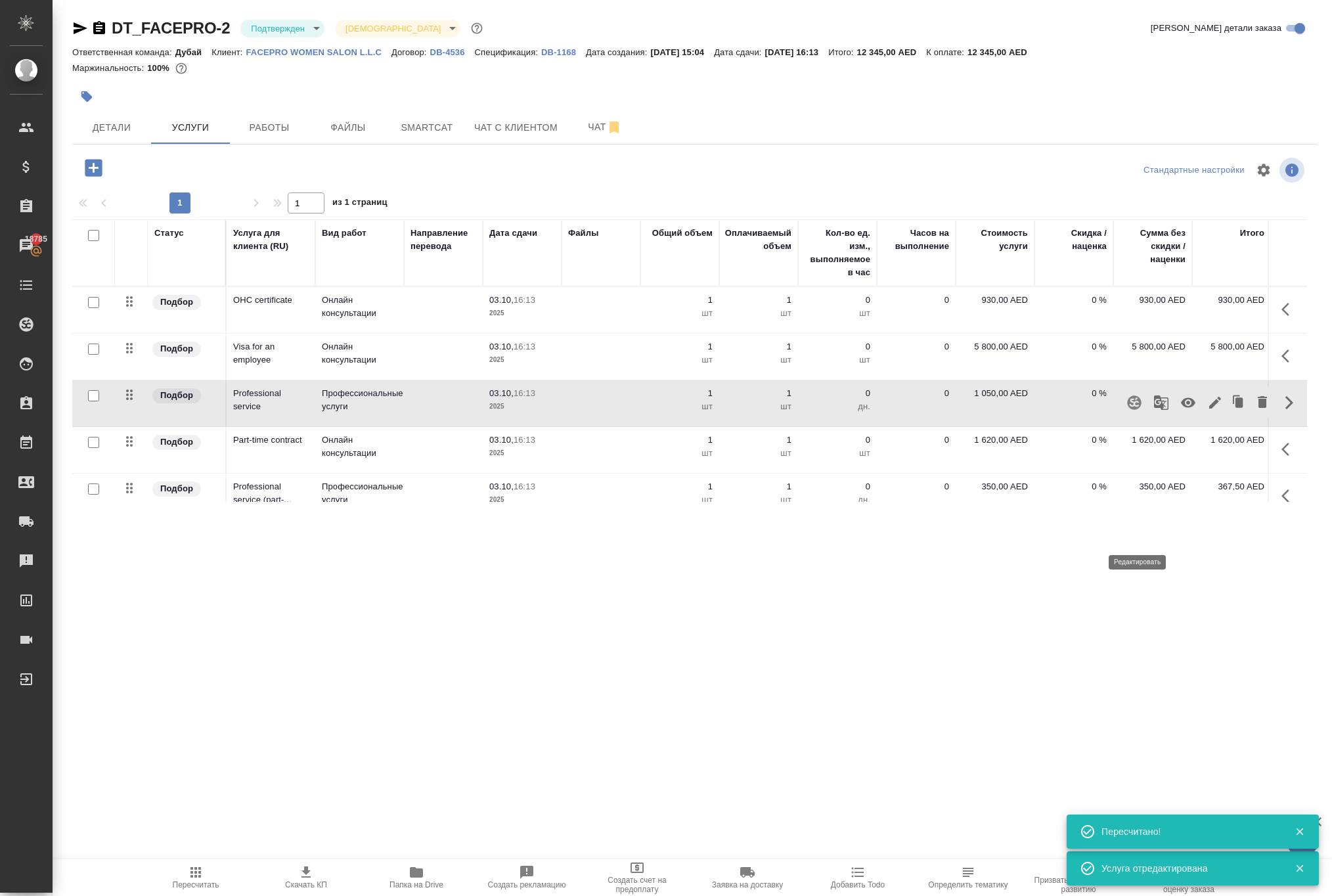
click at [1207, 411] on icon "button" at bounding box center [1215, 402] width 16 height 16
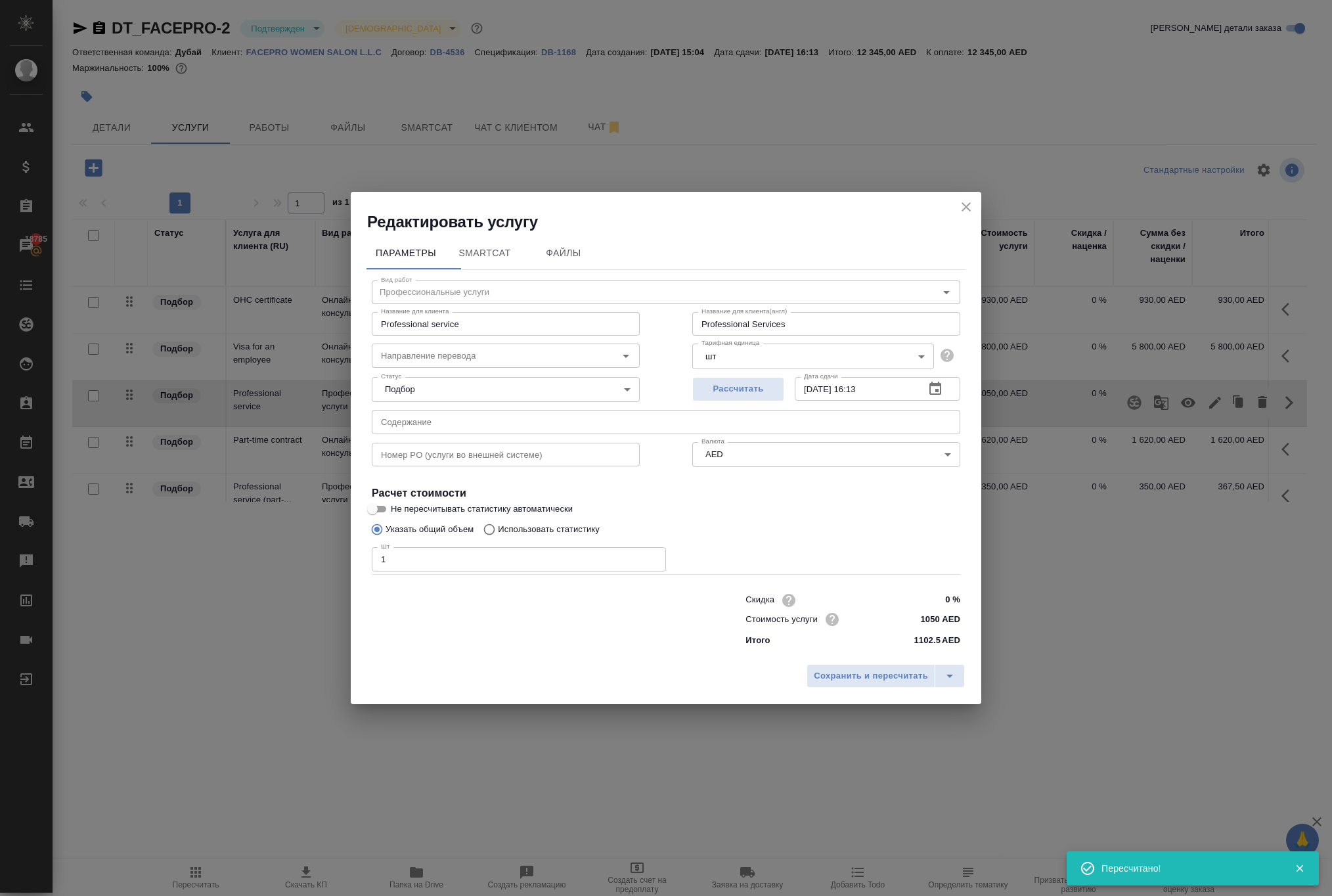
click at [966, 199] on icon "close" at bounding box center [966, 207] width 16 height 16
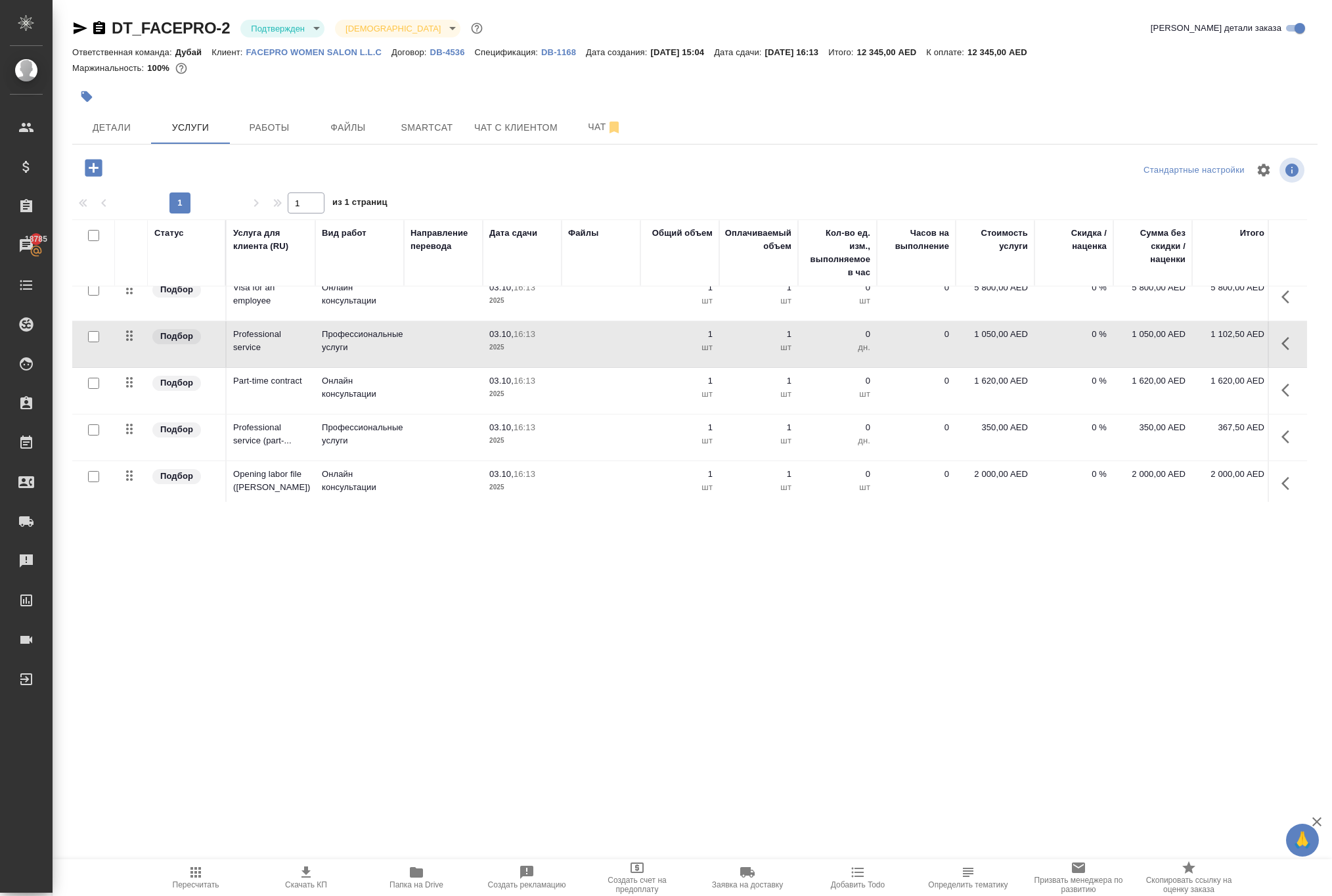
scroll to position [87, 0]
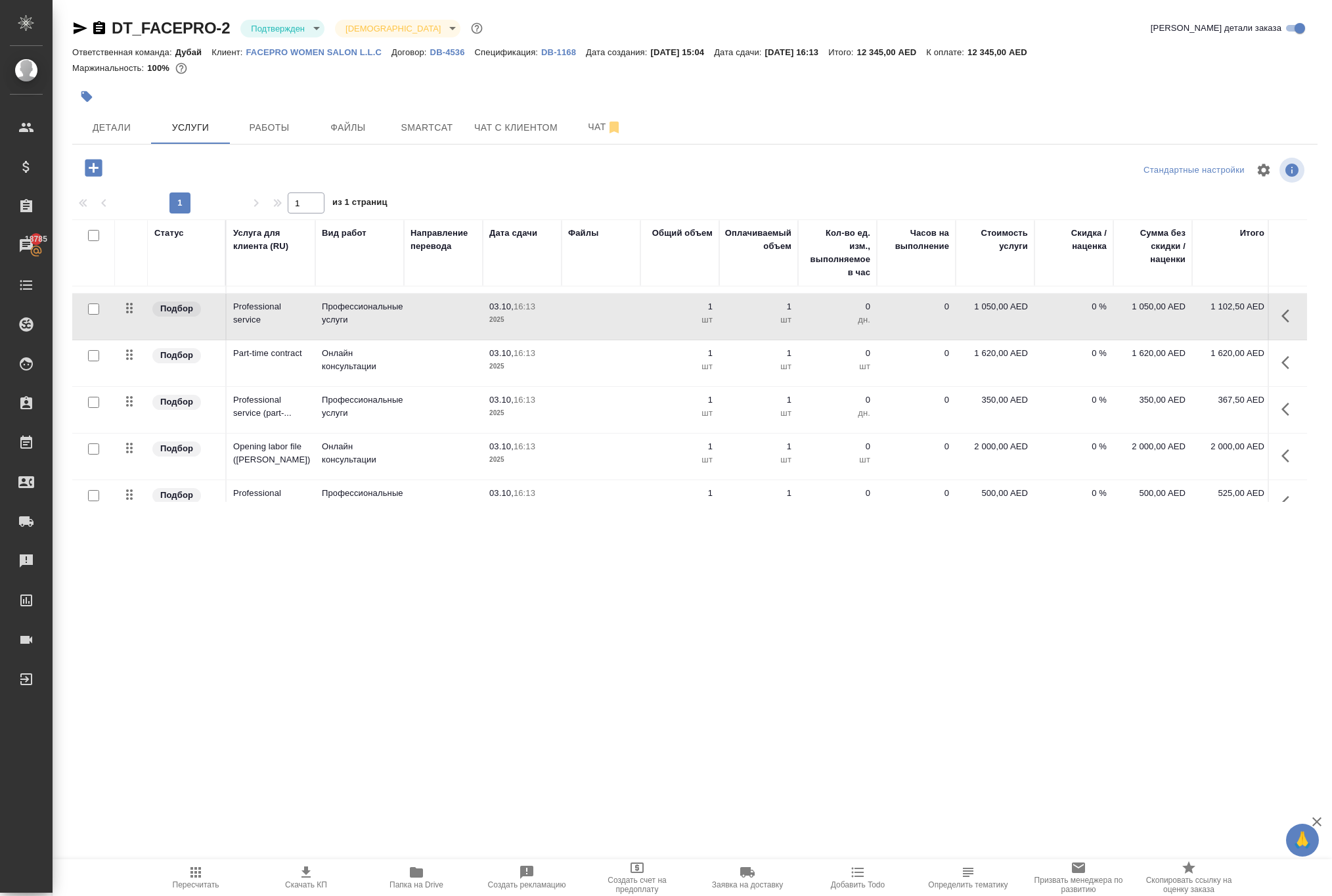
click at [1281, 370] on icon "button" at bounding box center [1289, 362] width 16 height 16
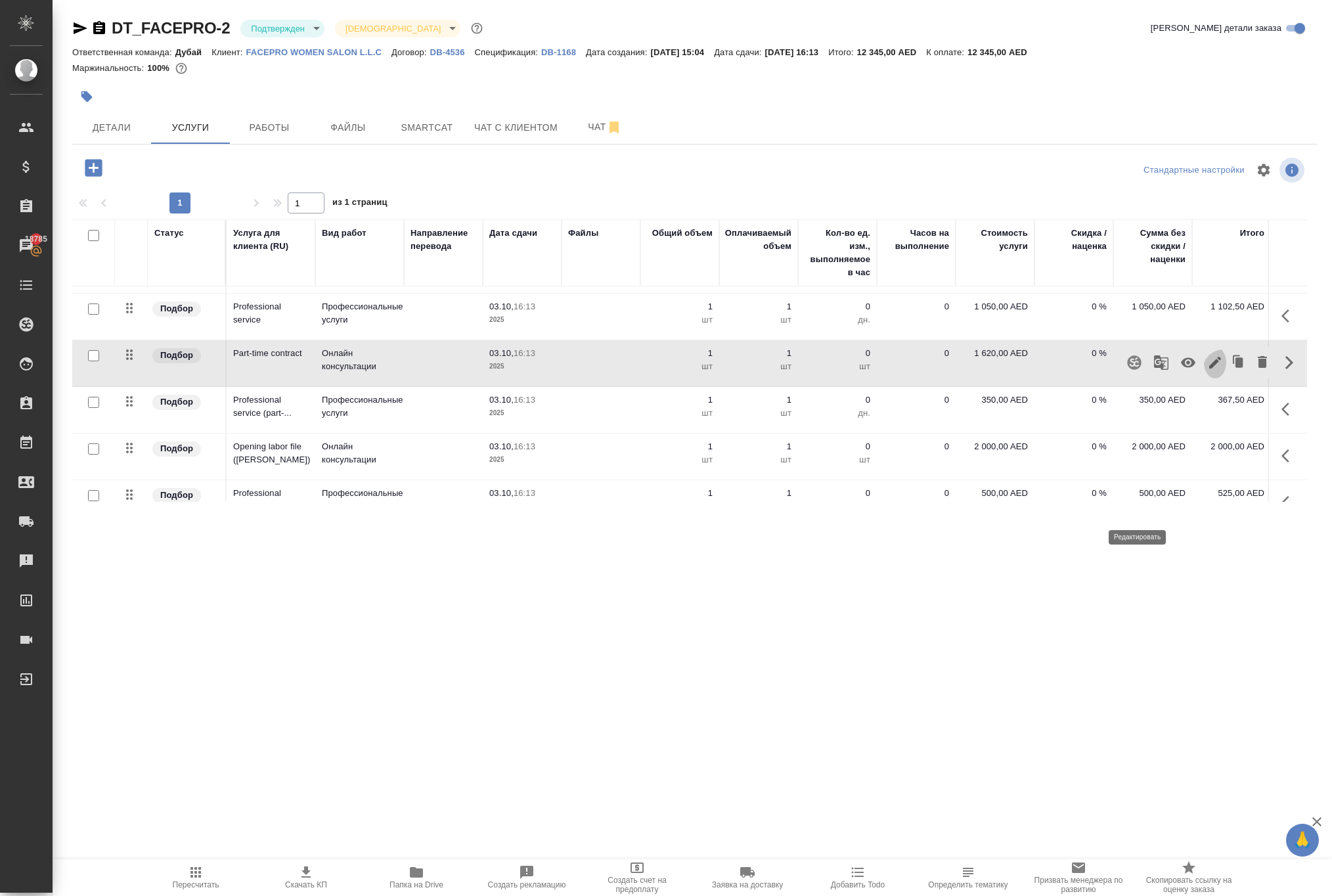
click at [1207, 370] on icon "button" at bounding box center [1215, 362] width 16 height 16
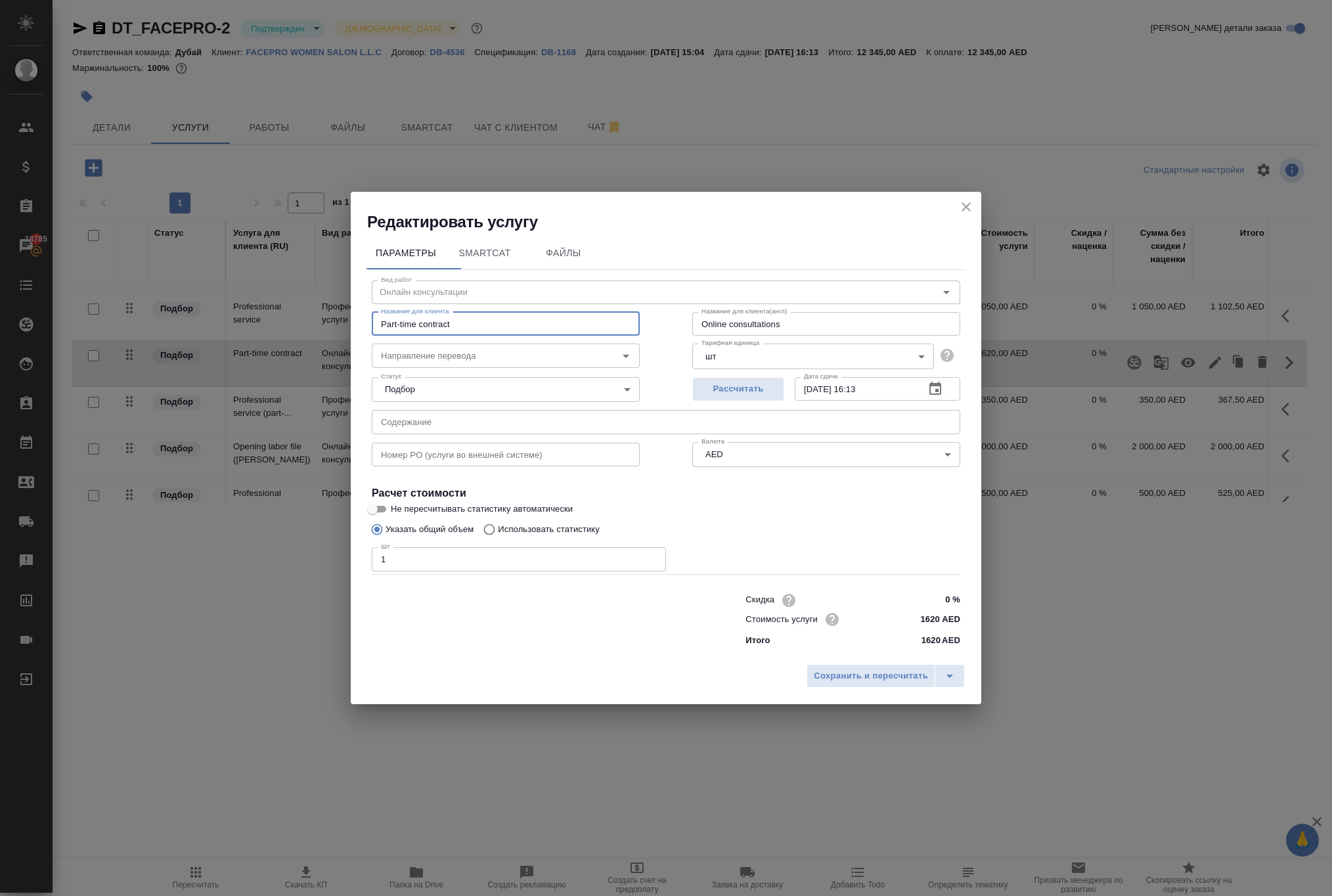
drag, startPoint x: 570, startPoint y: 281, endPoint x: 278, endPoint y: 278, distance: 292.0
click at [278, 278] on div "Редактировать услугу Параметры SmartCat Файлы Вид работ Онлайн консультации Вид…" at bounding box center [666, 448] width 1332 height 896
drag, startPoint x: 826, startPoint y: 285, endPoint x: 591, endPoint y: 283, distance: 235.0
click at [591, 283] on div "Название для клиента Part-time contract Название для клиента Название для клиен…" at bounding box center [666, 322] width 641 height 84
paste input "Part-time contract"
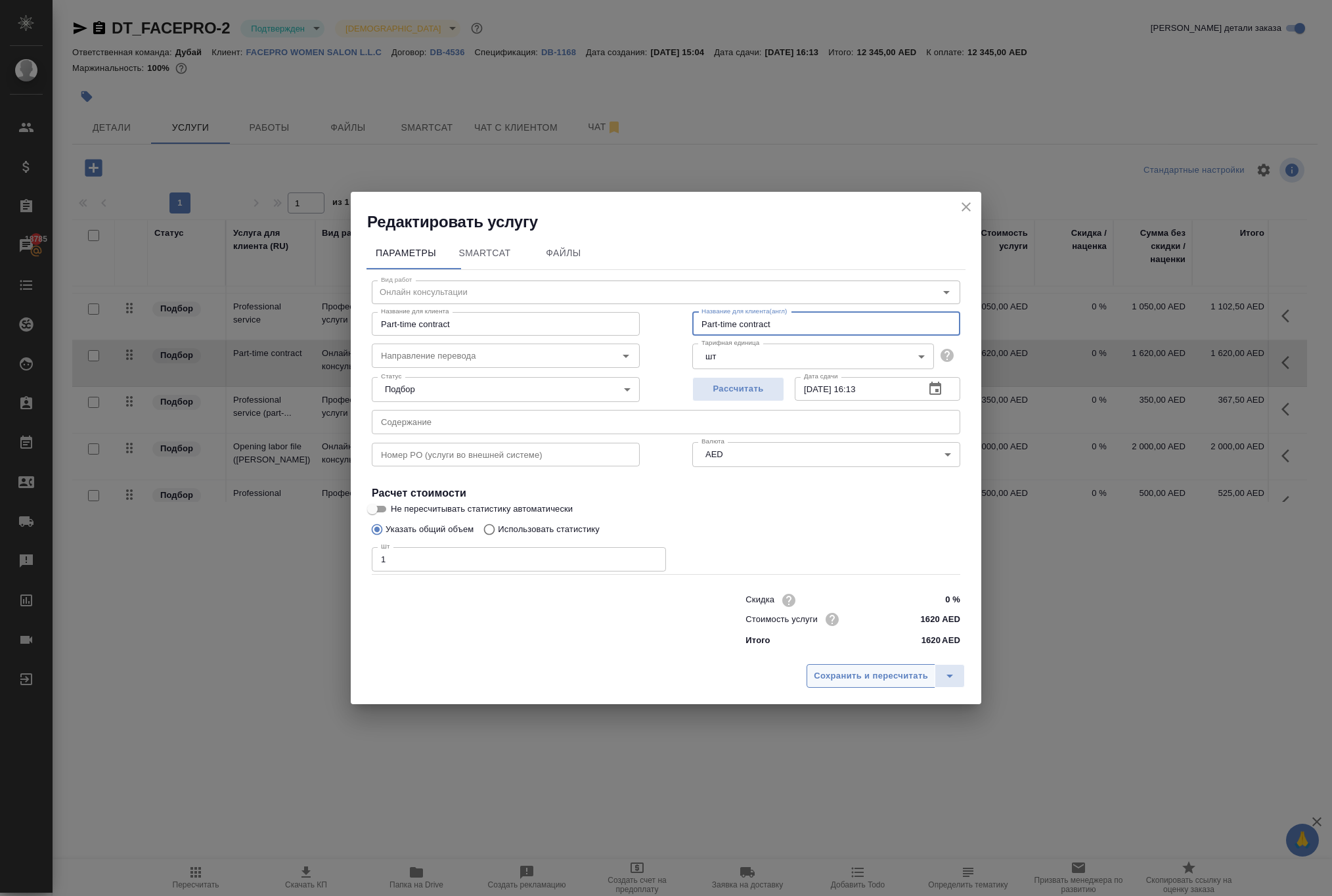
type input "Part-time contract"
click at [814, 684] on span "Сохранить и пересчитать" at bounding box center [871, 677] width 114 height 15
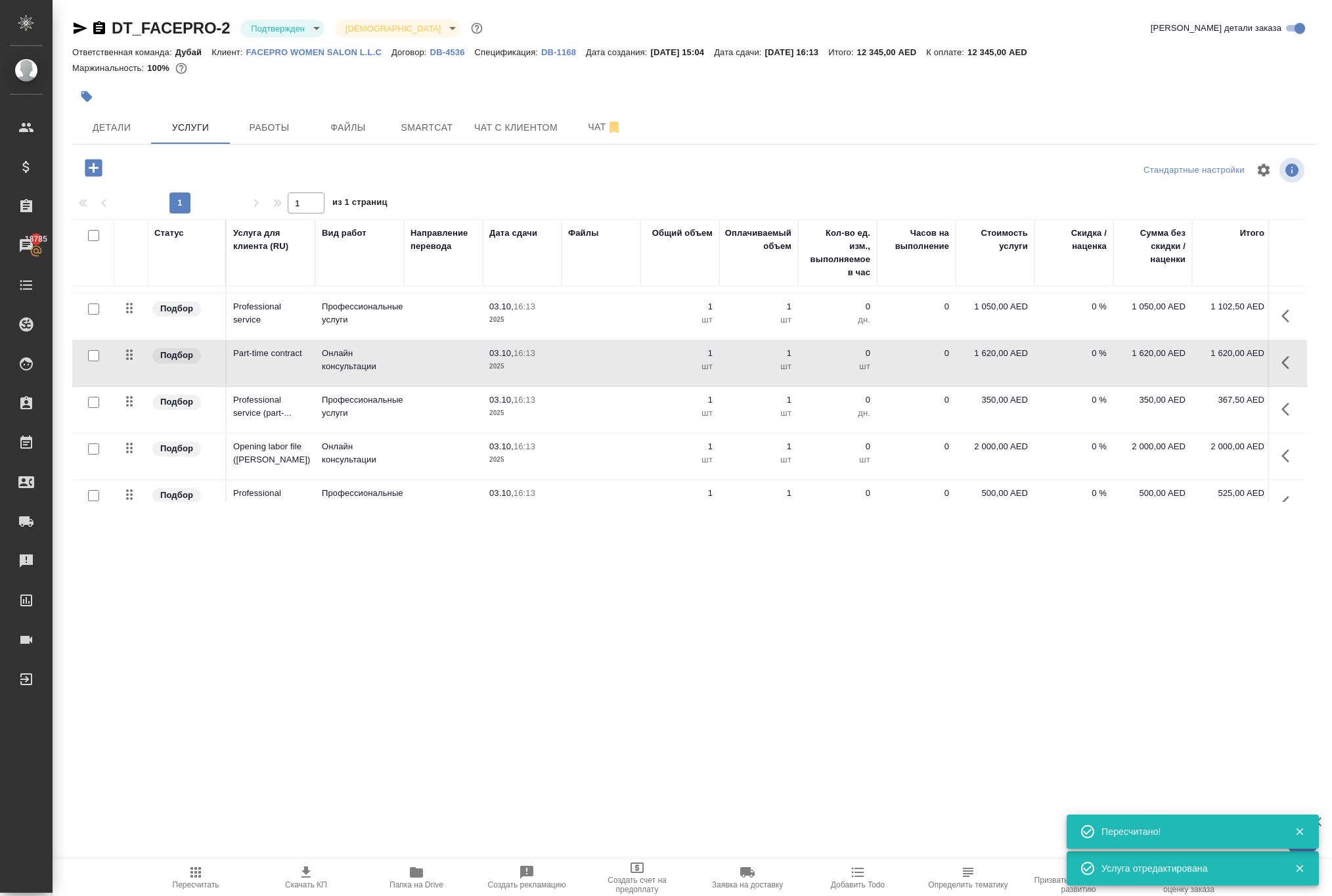
click at [1282, 417] on icon "button" at bounding box center [1289, 409] width 16 height 16
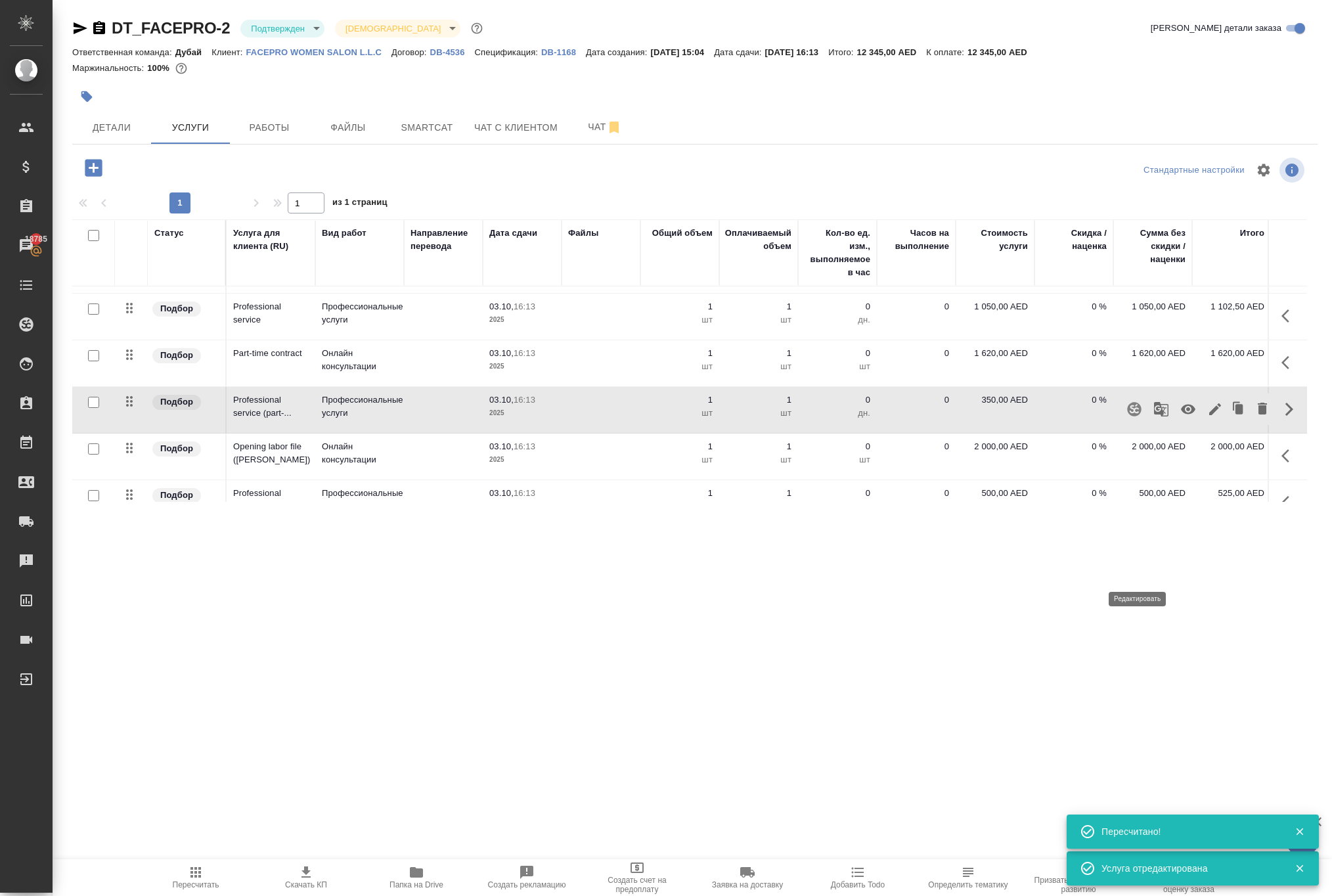
click at [1207, 417] on icon "button" at bounding box center [1215, 409] width 16 height 16
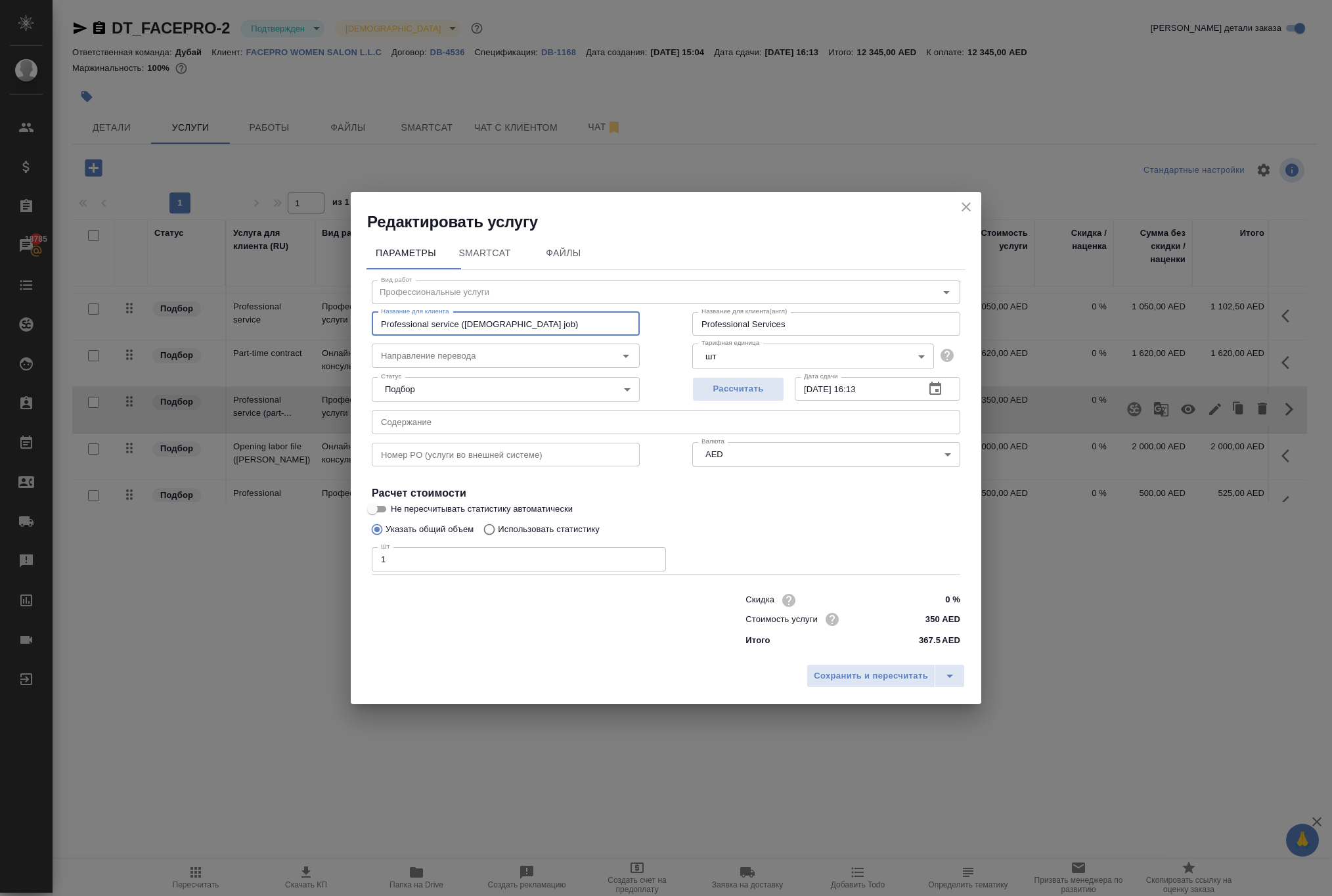
drag, startPoint x: 575, startPoint y: 283, endPoint x: 229, endPoint y: 259, distance: 346.8
click at [236, 262] on div "Редактировать услугу Параметры SmartCat Файлы Вид работ Профессиональные услуги…" at bounding box center [666, 448] width 1332 height 896
drag, startPoint x: 829, startPoint y: 273, endPoint x: 582, endPoint y: 268, distance: 247.1
click at [582, 280] on div "Название для клиента Professional service (part-time job) Название для клиента …" at bounding box center [666, 322] width 641 height 84
drag, startPoint x: 823, startPoint y: 285, endPoint x: 568, endPoint y: 259, distance: 256.3
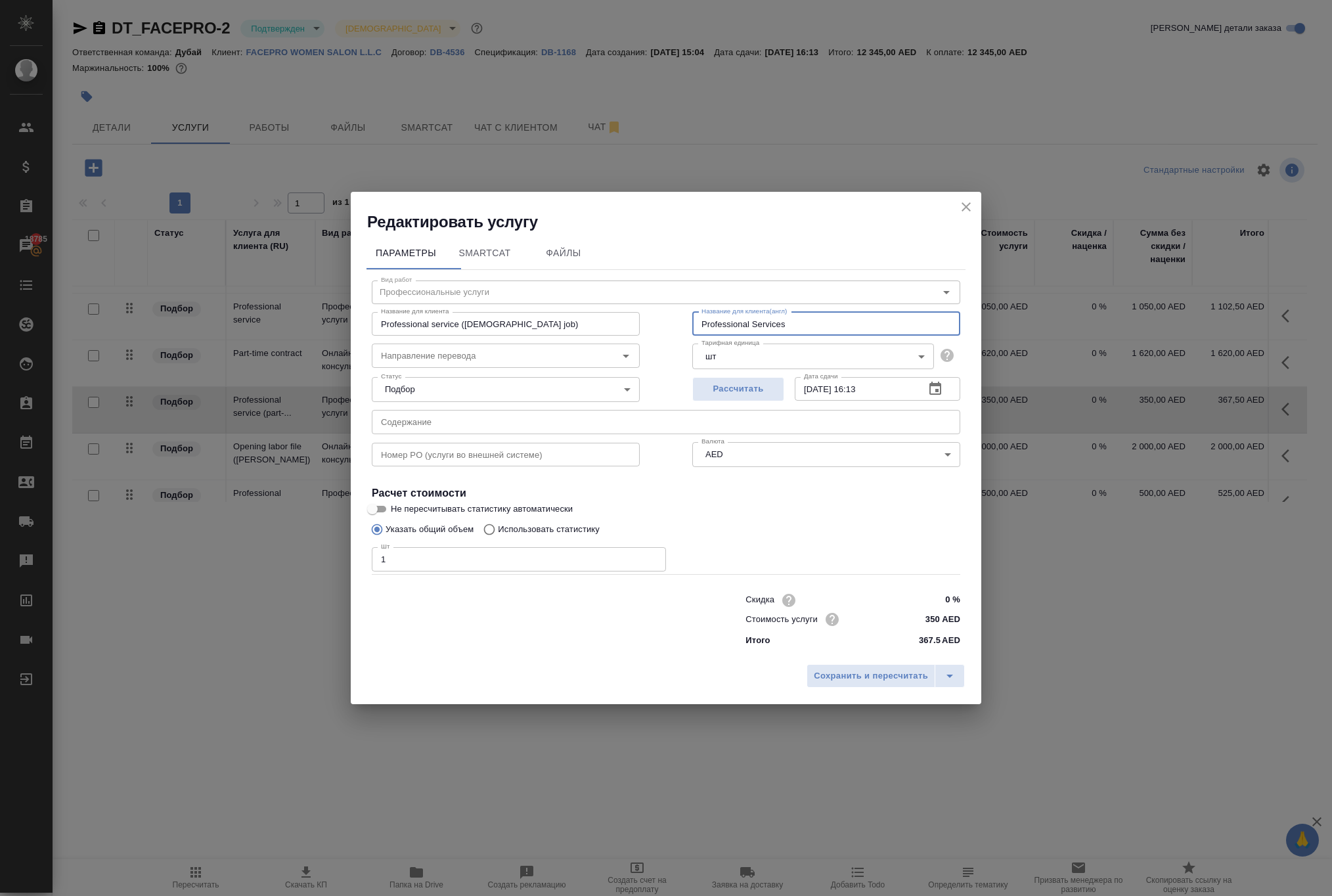
click at [568, 280] on div "Название для клиента Professional service (part-time job) Название для клиента …" at bounding box center [666, 322] width 641 height 84
paste input "service (part-time job)"
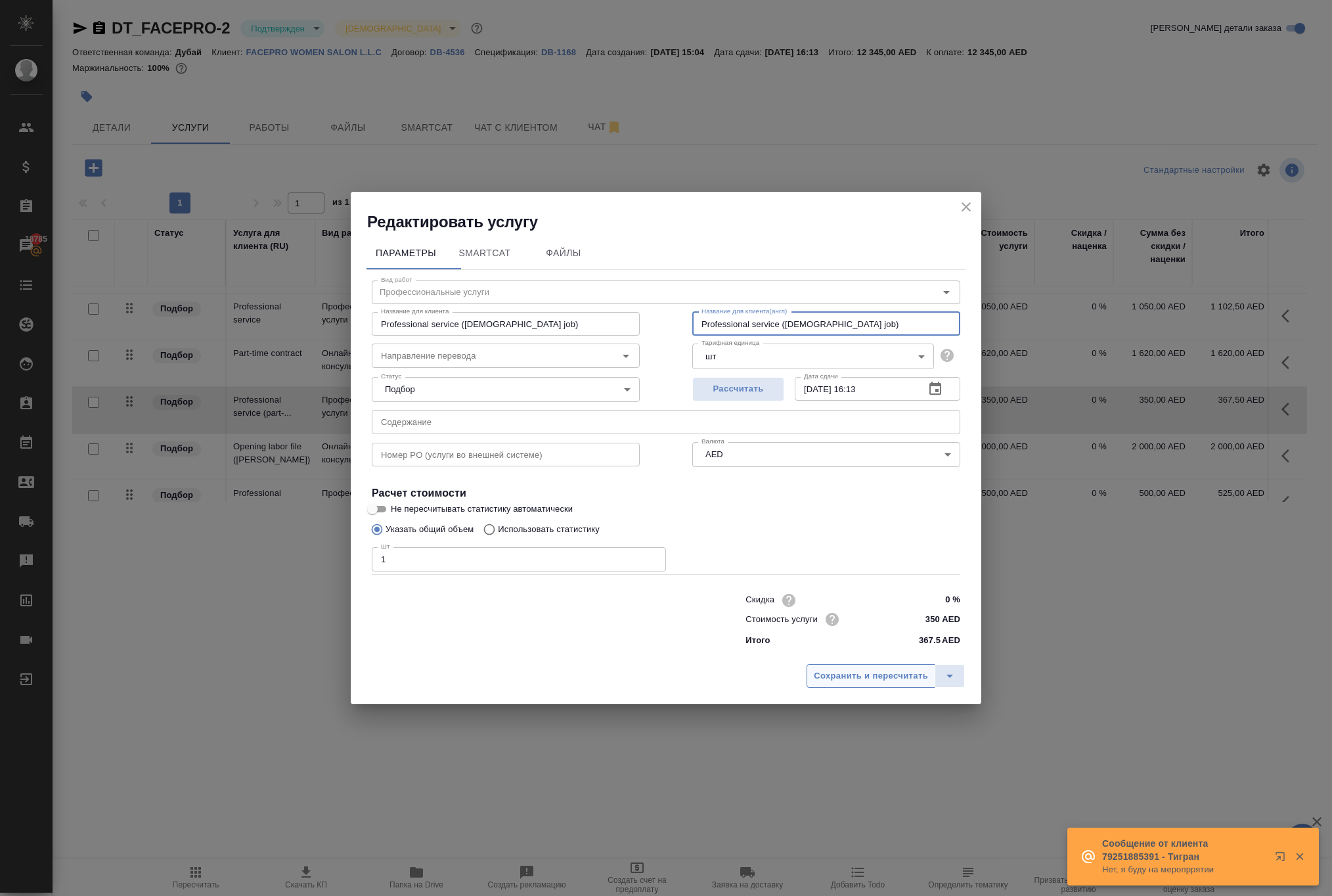
type input "Professional service (part-time job)"
click at [814, 684] on span "Сохранить и пересчитать" at bounding box center [871, 677] width 114 height 15
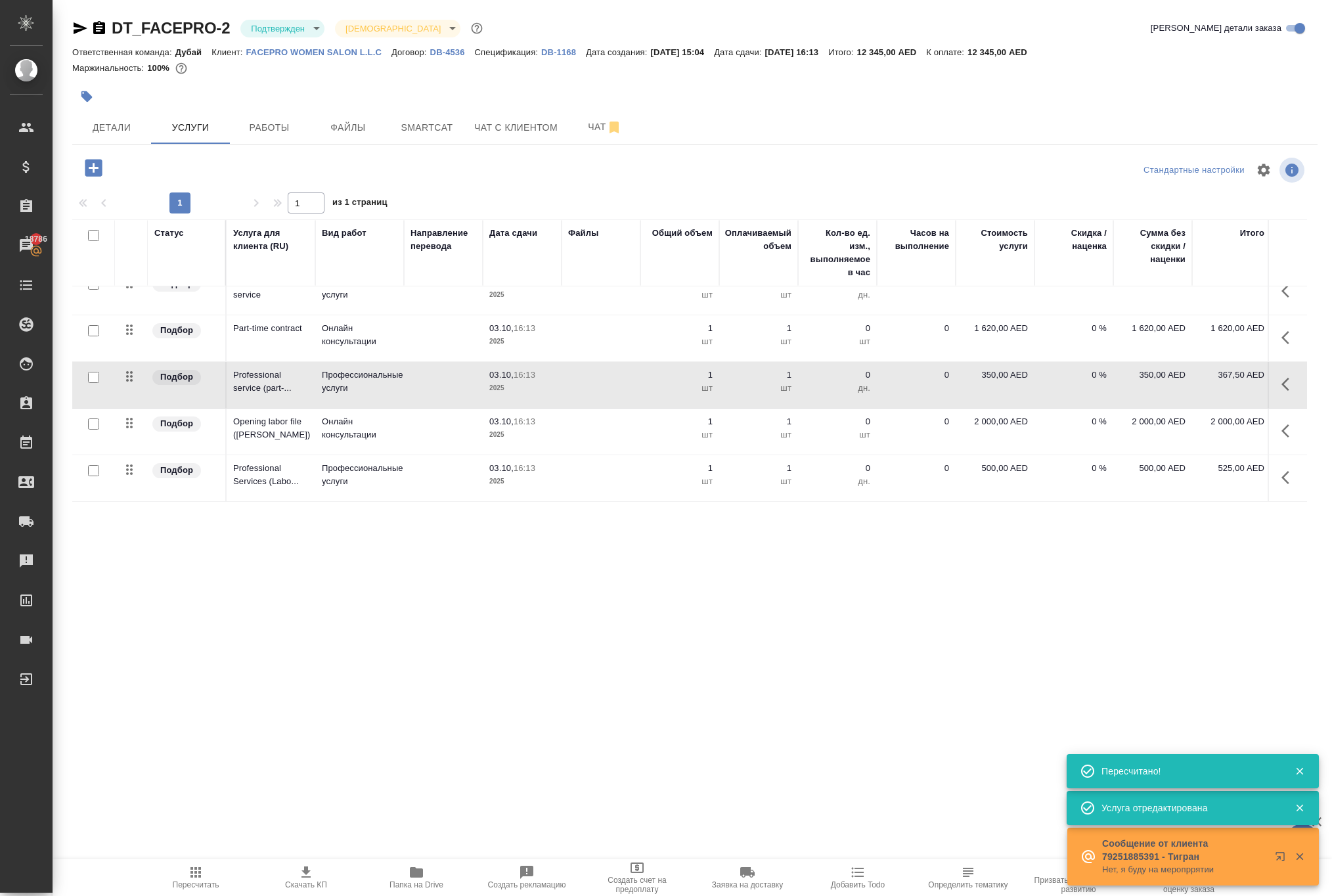
scroll to position [219, 0]
click at [1281, 439] on icon "button" at bounding box center [1289, 430] width 16 height 16
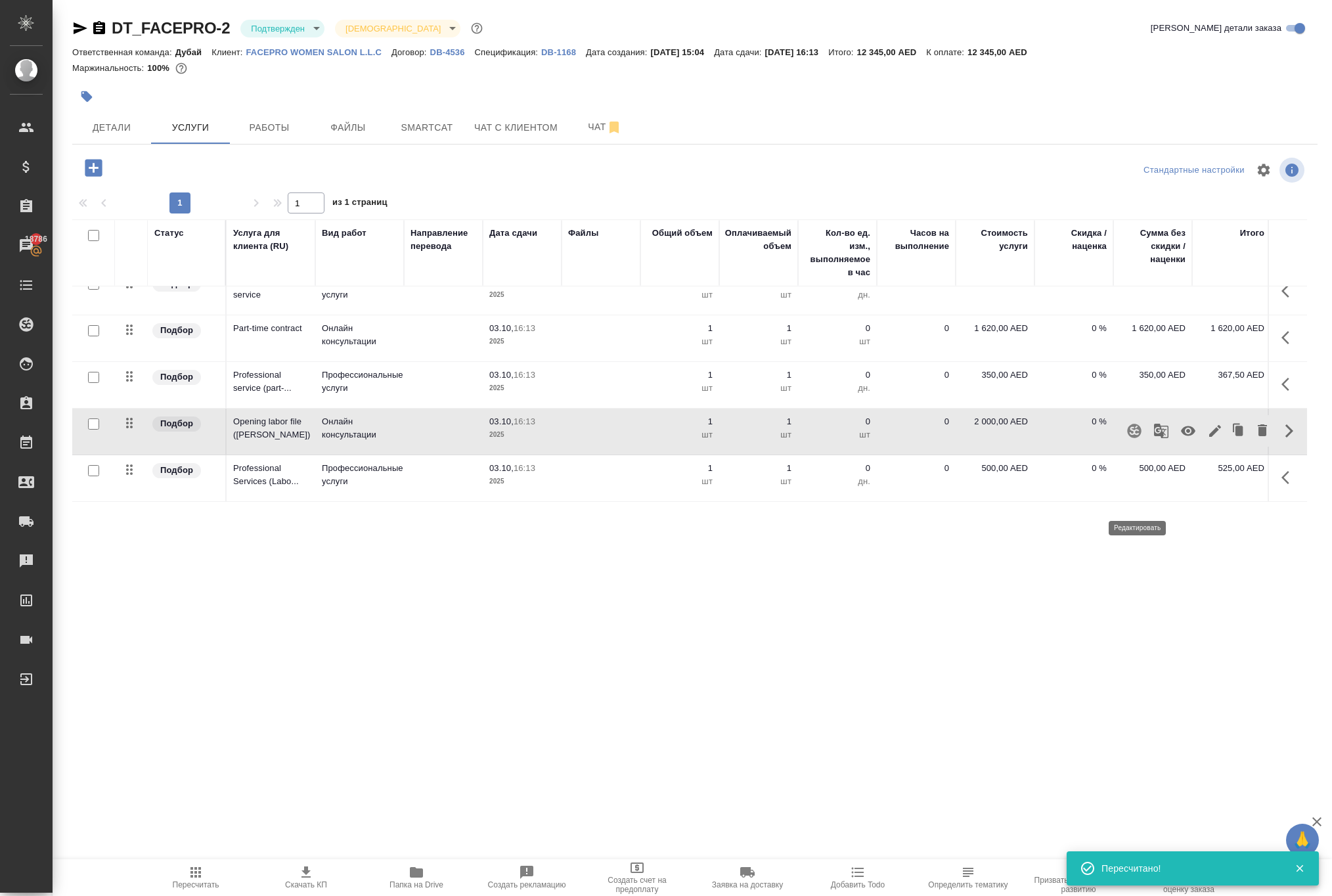
click at [1207, 439] on icon "button" at bounding box center [1215, 430] width 16 height 16
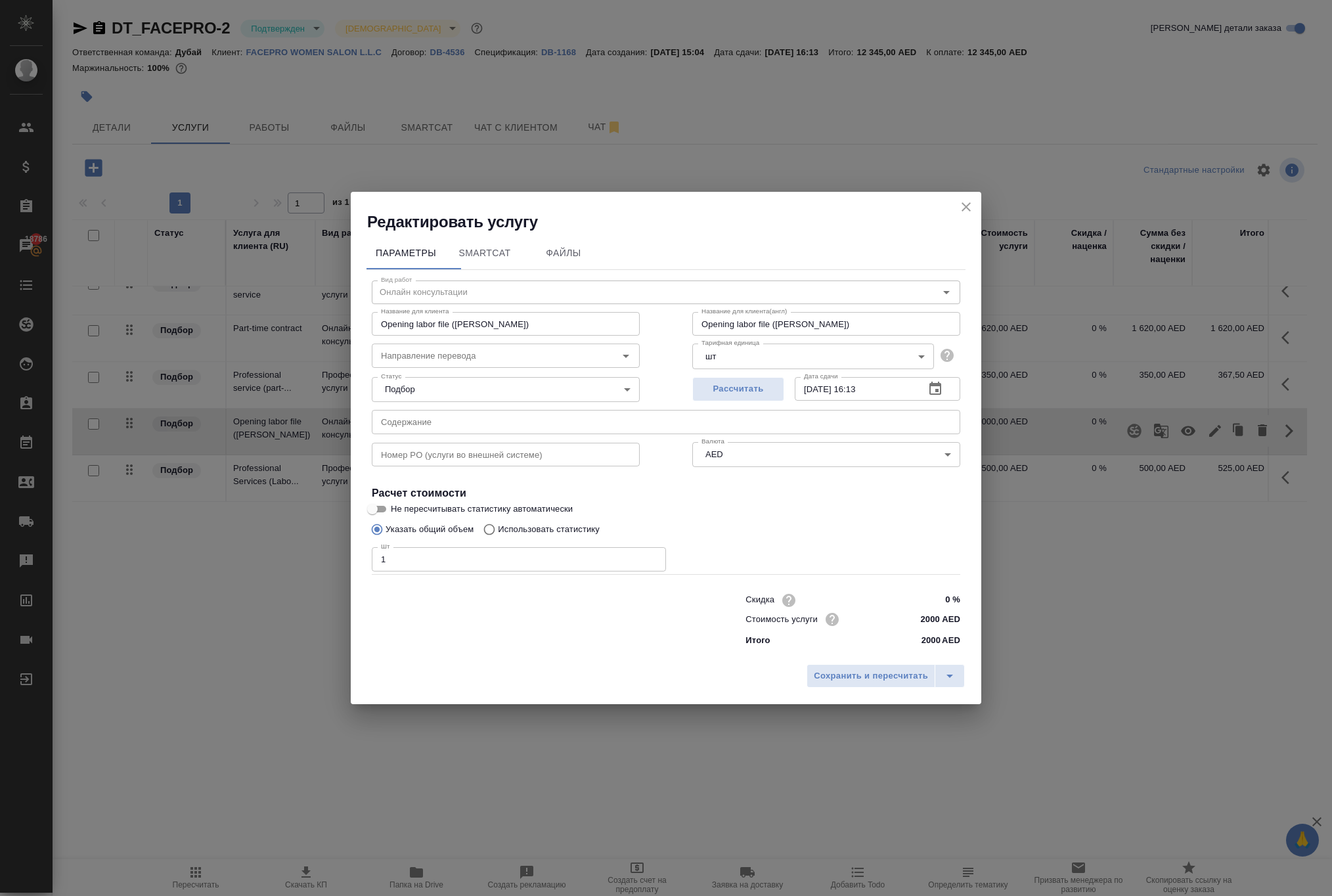
click at [958, 199] on icon "close" at bounding box center [966, 207] width 16 height 16
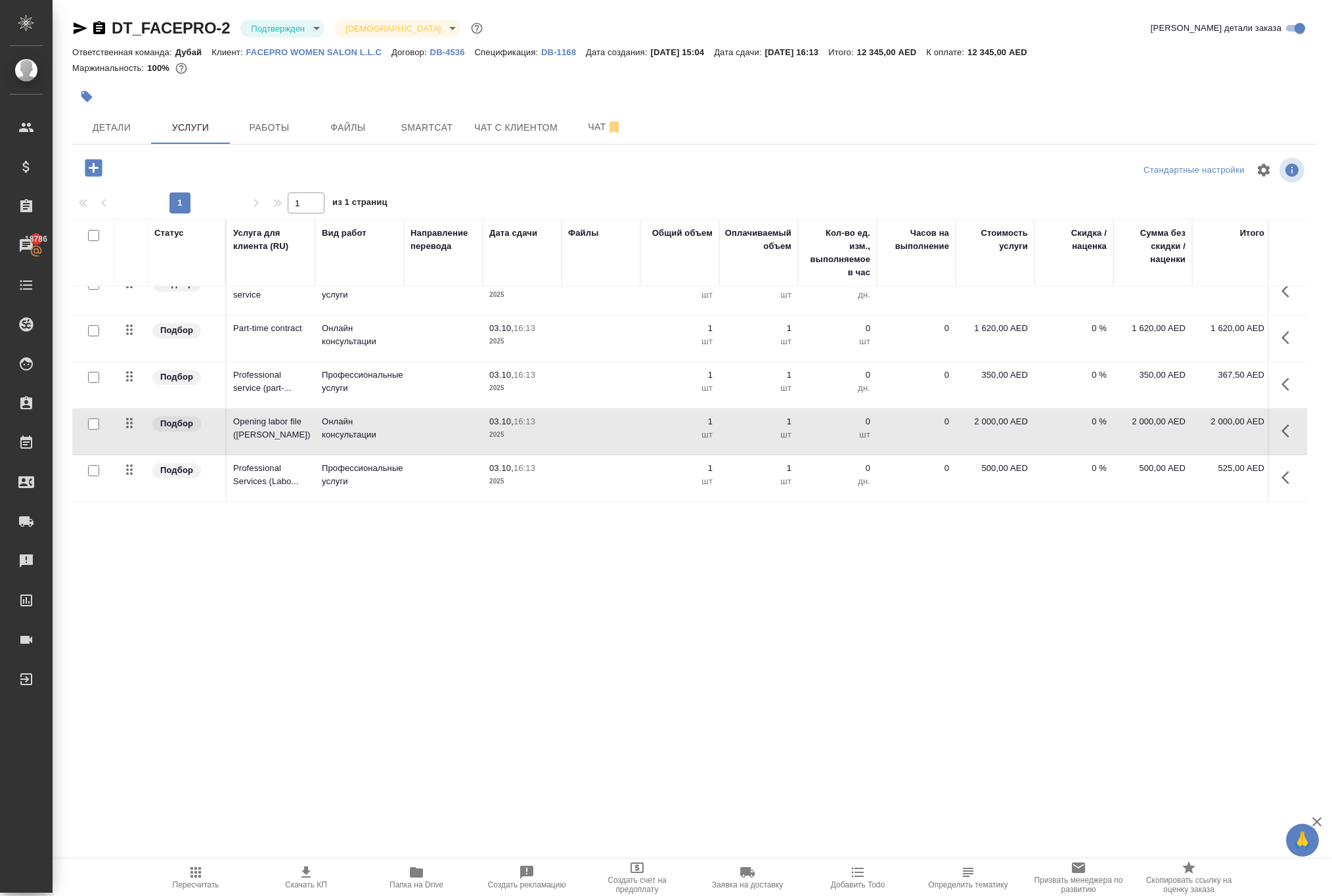
click at [198, 866] on icon "button" at bounding box center [196, 872] width 16 height 16
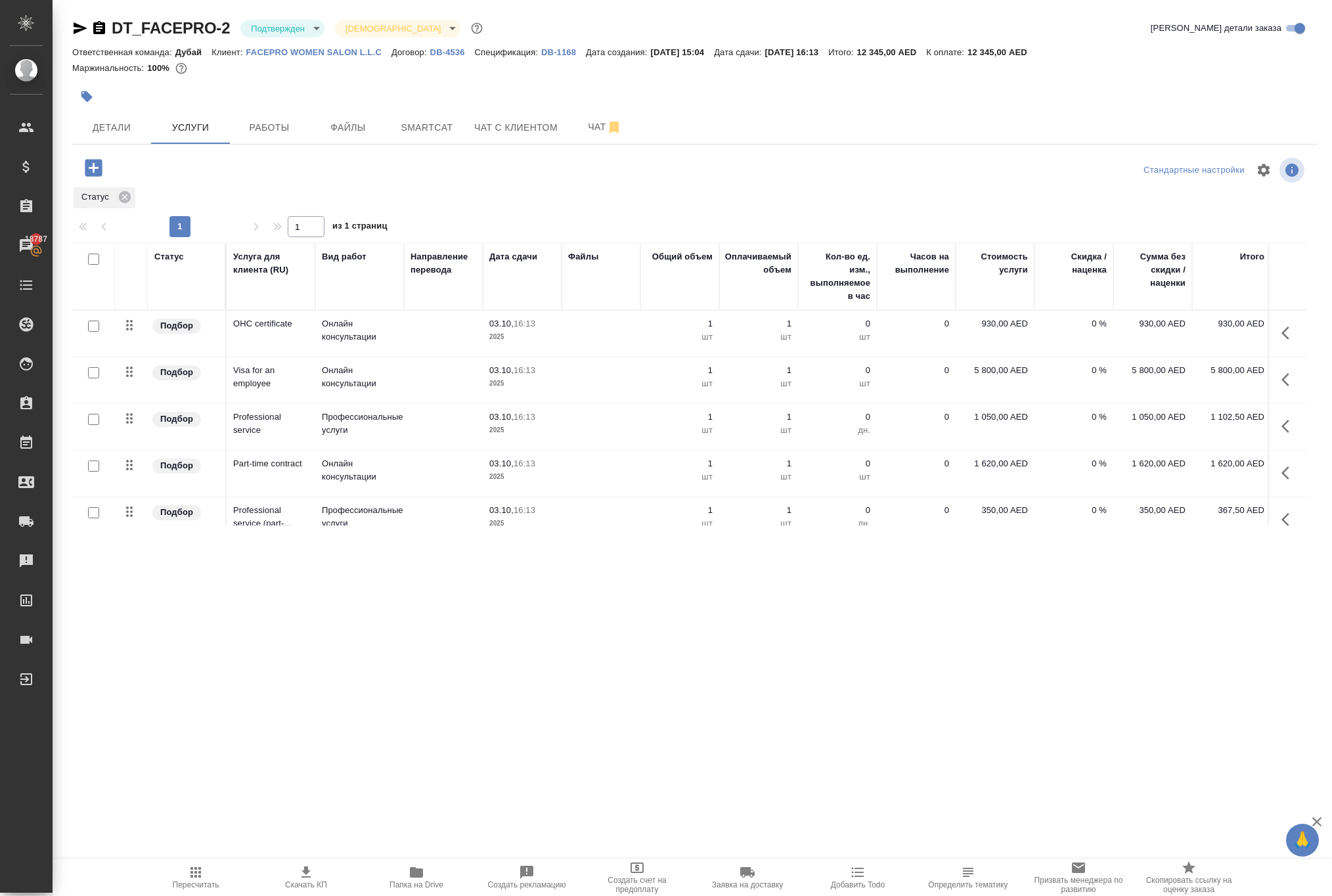
scroll to position [219, 0]
